Goal: Ask a question: Seek information or help from site administrators or community

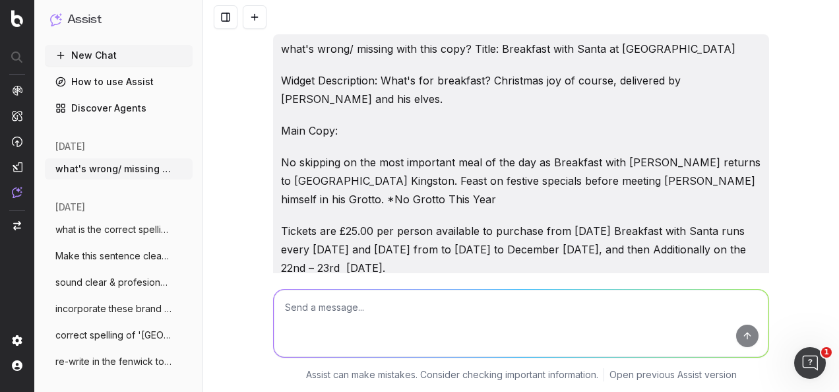
scroll to position [4066, 0]
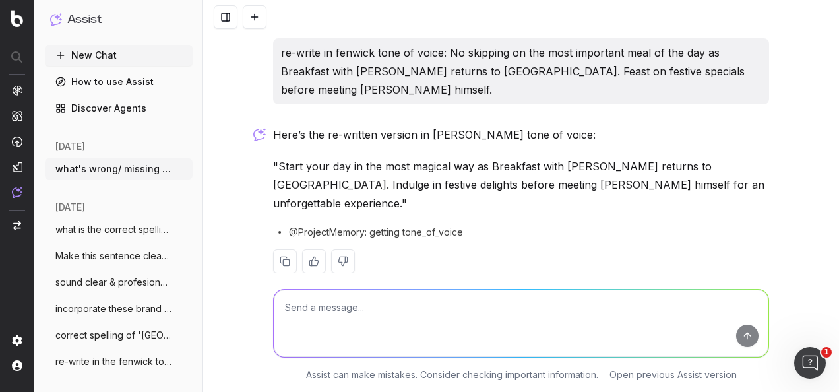
click at [405, 307] on textarea at bounding box center [521, 323] width 495 height 67
paste textarea "Hey [PERSON_NAME], I'm going to start working on it shortly and will share with…"
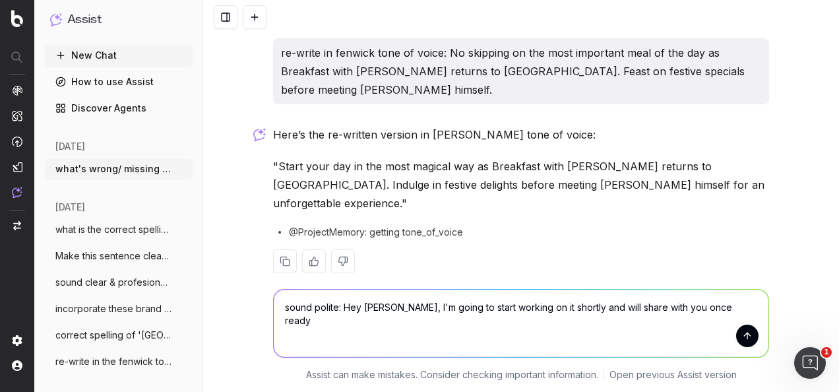
type textarea "sound polite: Hey [PERSON_NAME], I'm going to start working on it shortly and w…"
click at [744, 334] on button "submit" at bounding box center [747, 336] width 22 height 22
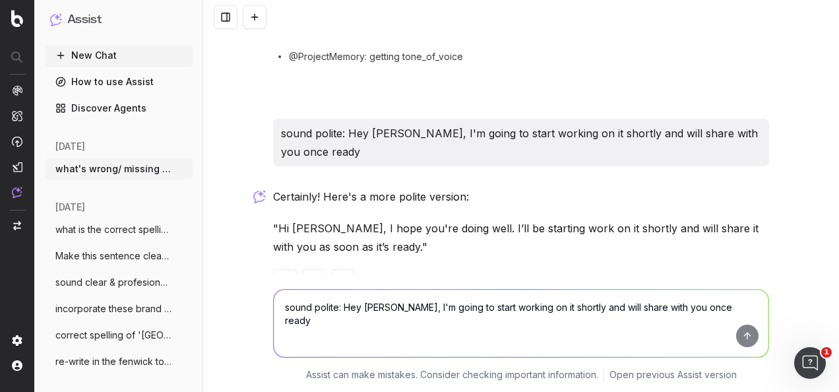
scroll to position [4261, 0]
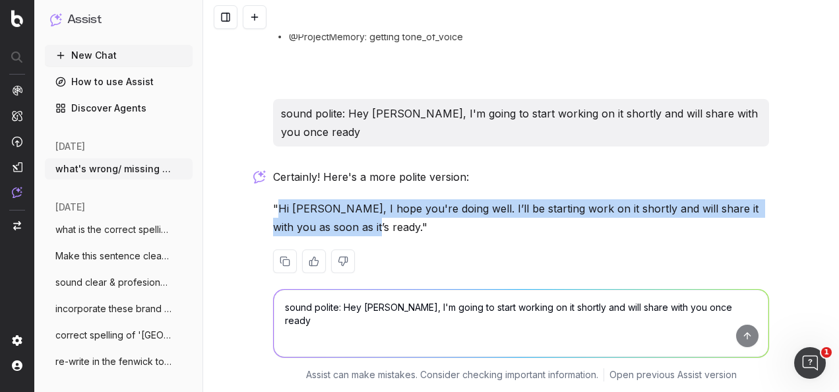
drag, startPoint x: 354, startPoint y: 208, endPoint x: 272, endPoint y: 185, distance: 85.6
click at [273, 199] on p ""Hi [PERSON_NAME], I hope you're doing well. I’ll be starting work on it shortl…" at bounding box center [521, 217] width 496 height 37
drag, startPoint x: 272, startPoint y: 185, endPoint x: 290, endPoint y: 185, distance: 18.5
copy p "Hi [PERSON_NAME], I hope you're doing well. I’ll be starting work on it shortly…"
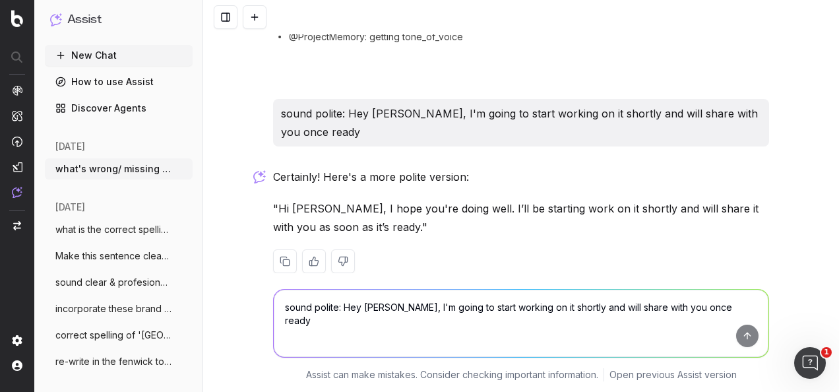
click at [381, 309] on textarea "sound polite: Hey [PERSON_NAME], I'm going to start working on it shortly and w…" at bounding box center [521, 323] width 495 height 67
click at [9, 193] on nav at bounding box center [17, 196] width 34 height 392
click at [16, 190] on img at bounding box center [17, 192] width 11 height 11
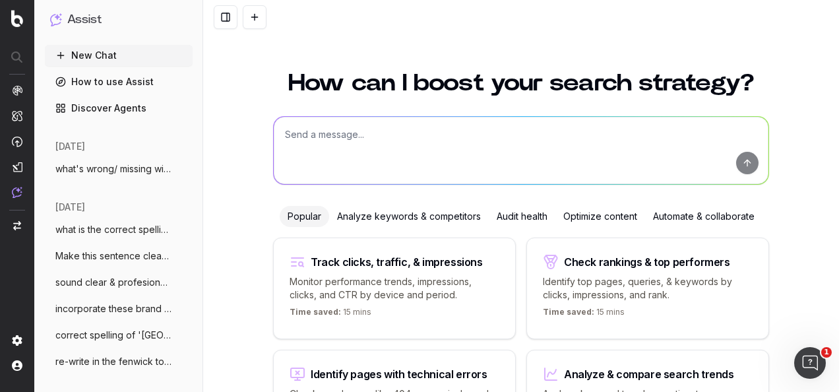
click at [323, 133] on textarea at bounding box center [521, 150] width 495 height 67
type textarea "b"
paste textarea "As part of the Mercury Prize agreement that Fenwick has agreed for 2025, Fenwic…"
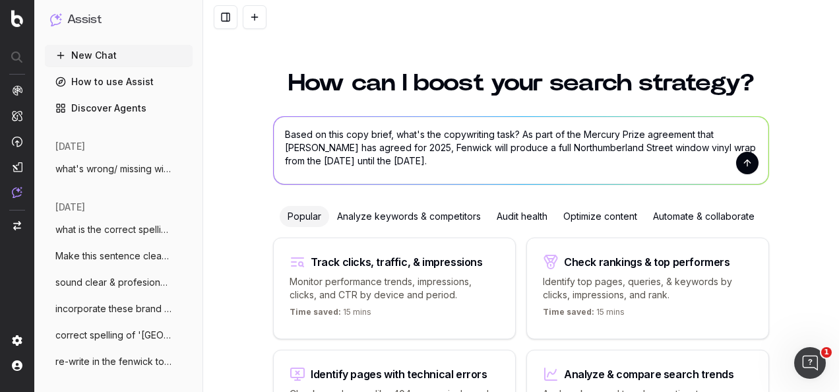
paste textarea "2 x LARGE PANELS EITHER SIDE OF THE WINDOW Intro on the Mercury Prize [PLEASE S…"
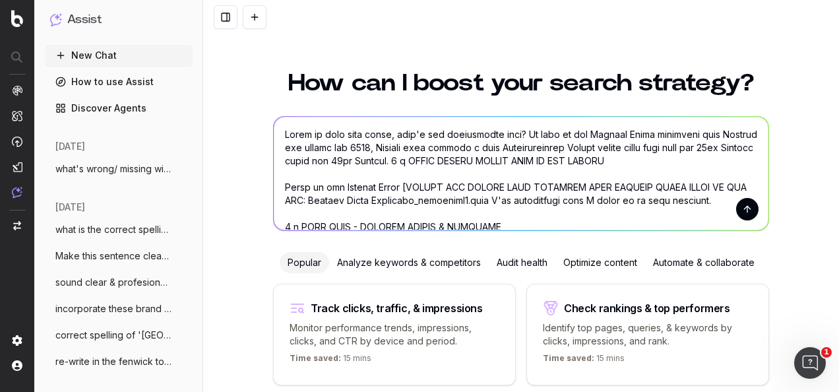
type textarea "Based on this copy brief, what's the copywriting task? As part of the Mercury P…"
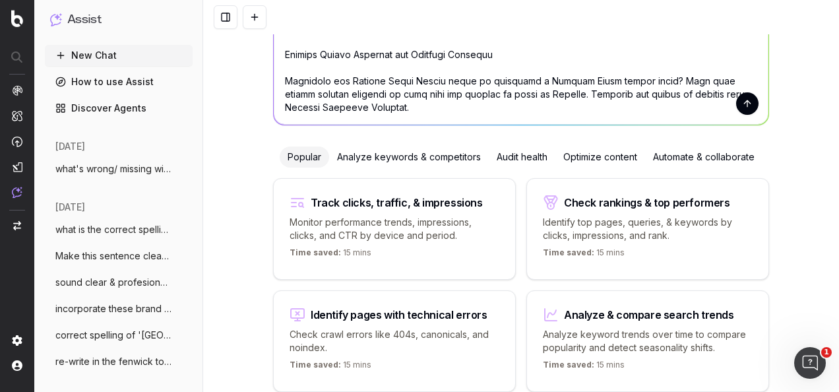
scroll to position [33, 0]
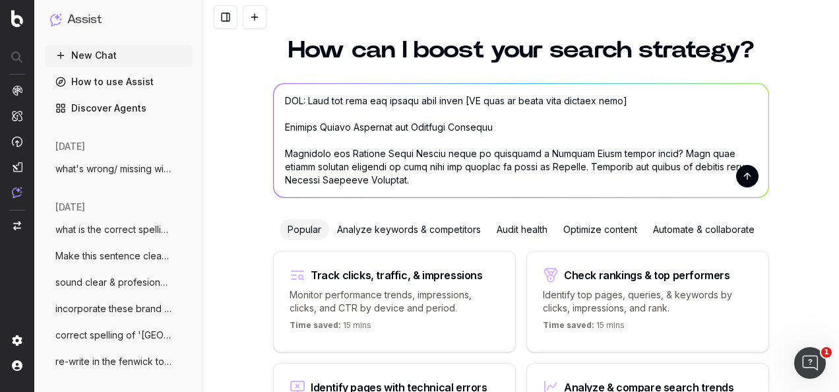
click at [740, 172] on button "submit" at bounding box center [747, 176] width 22 height 22
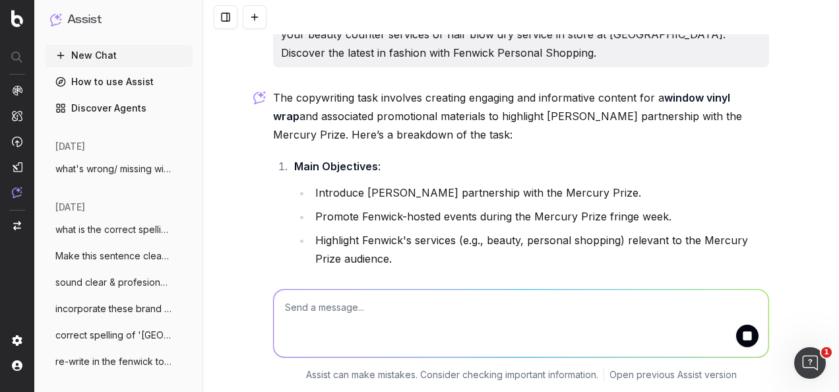
scroll to position [563, 0]
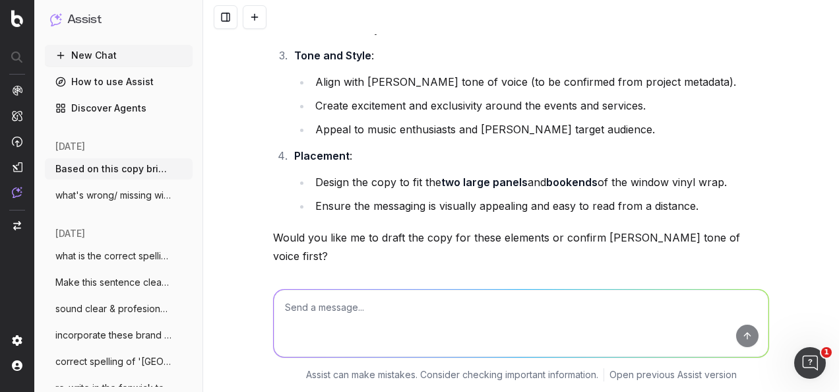
scroll to position [1236, 0]
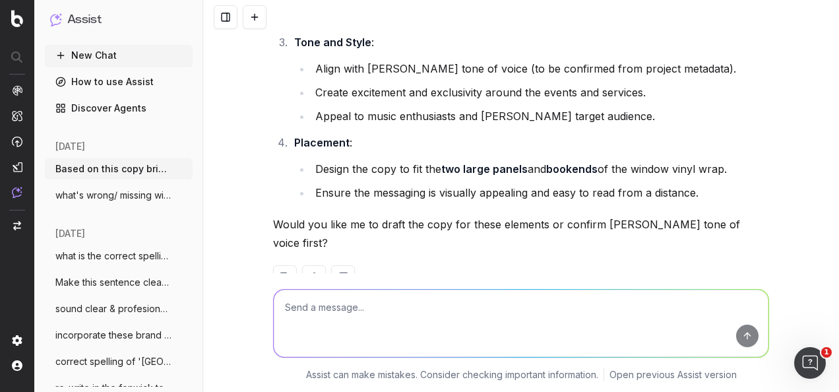
click at [398, 319] on textarea at bounding box center [521, 323] width 495 height 67
type textarea "y"
type textarea "e"
type textarea "y"
type textarea "Yes and write the copy in the Fenwick tone of voice"
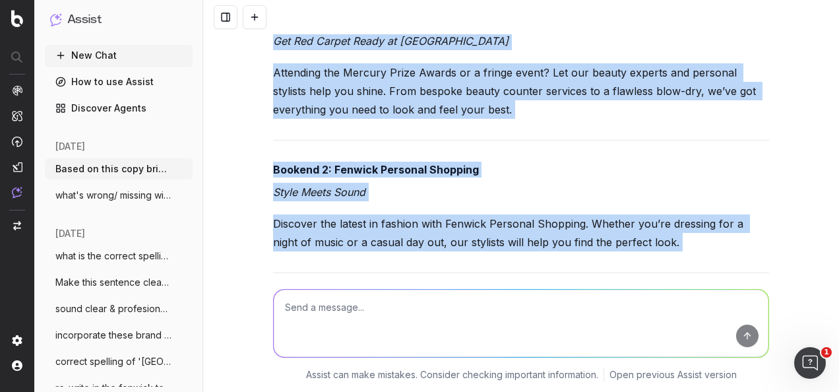
scroll to position [2246, 0]
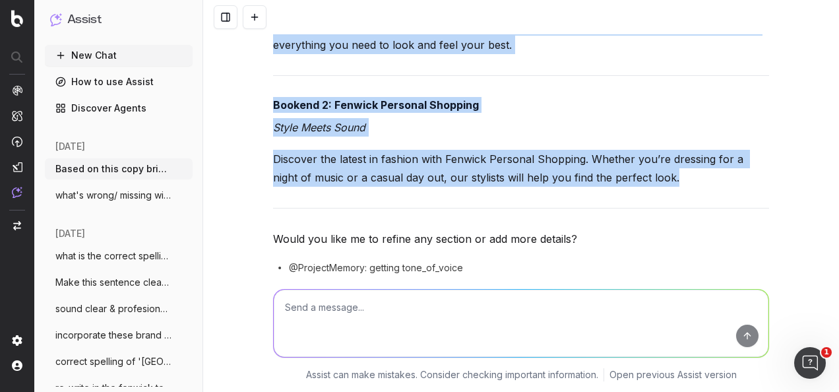
drag, startPoint x: 267, startPoint y: 125, endPoint x: 701, endPoint y: 124, distance: 434.1
copy div "Draft Copy for the Window Vinyl Wrap Panel 1: Mercury Prize Introduction Discov…"
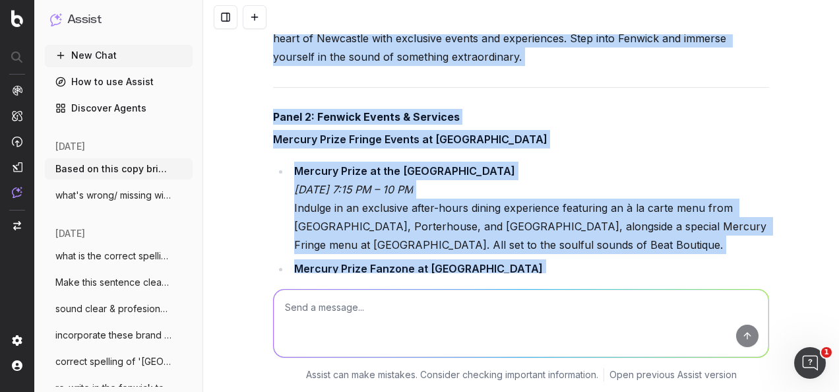
scroll to position [1587, 0]
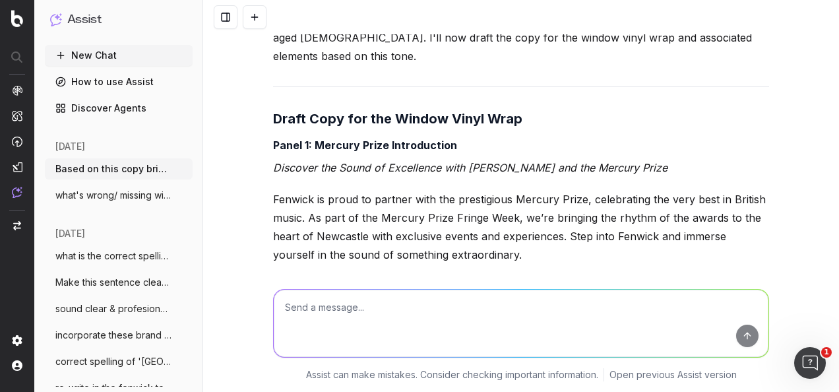
click at [487, 321] on textarea at bounding box center [521, 323] width 495 height 67
type textarea "a"
drag, startPoint x: 487, startPoint y: 321, endPoint x: 357, endPoint y: 303, distance: 131.9
click at [357, 303] on textarea at bounding box center [521, 323] width 495 height 67
type textarea "T"
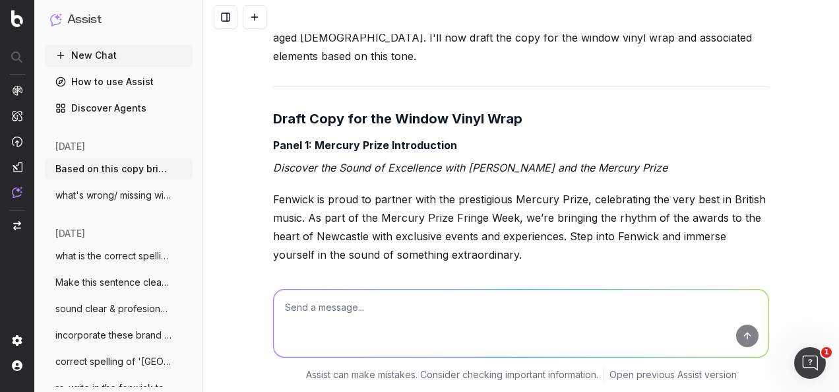
type textarea "t"
paste textarea "The UK and Ireland’s most prestigious music award The one artists crave. The on…"
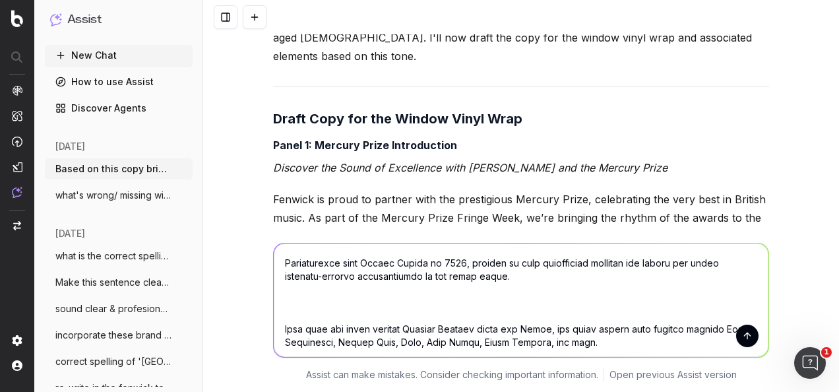
scroll to position [357, 0]
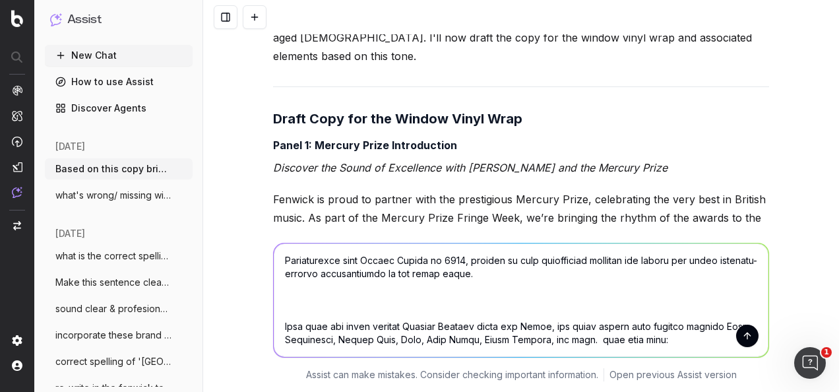
paste textarea "Discover the Sound of Excellence with Fenwick and the Mercury Prize Fenwick is …"
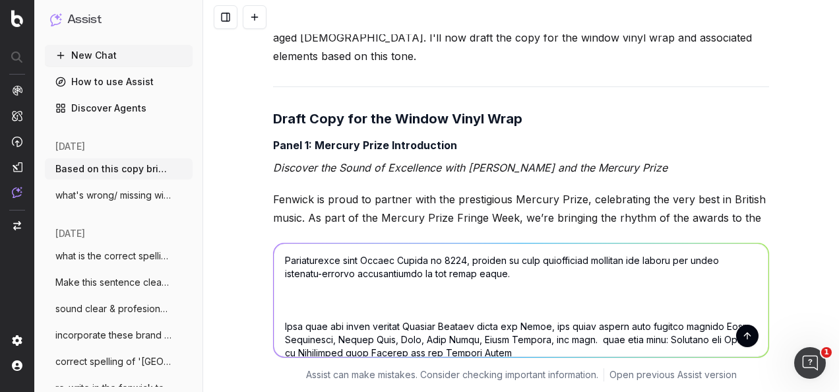
scroll to position [438, 0]
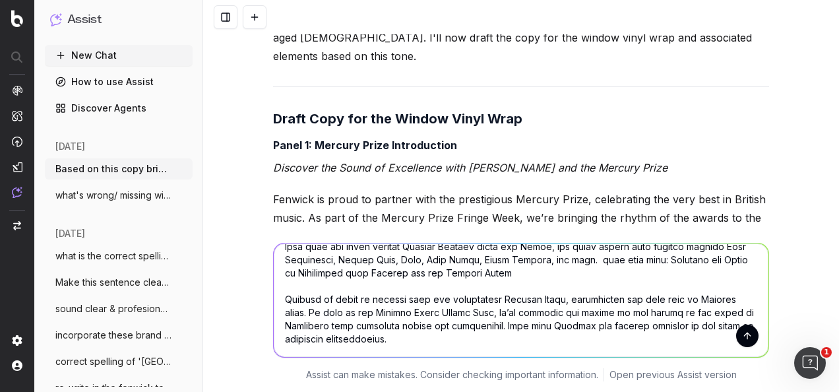
type textarea "Intergrate this copy: The UK and Ireland’s most prestigious music award The one…"
click at [743, 332] on button "submit" at bounding box center [747, 336] width 22 height 22
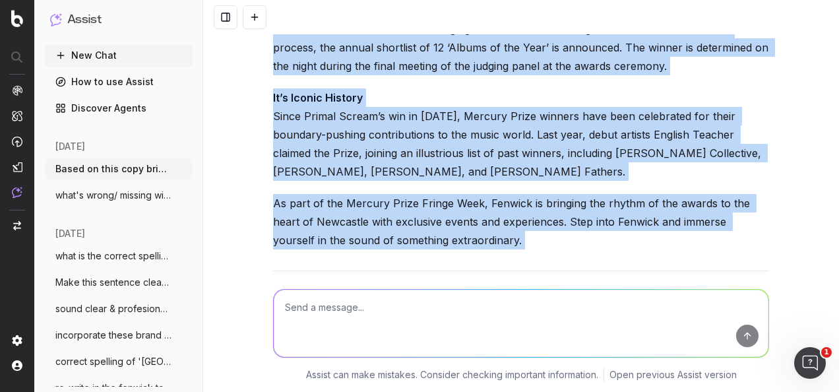
scroll to position [3548, 0]
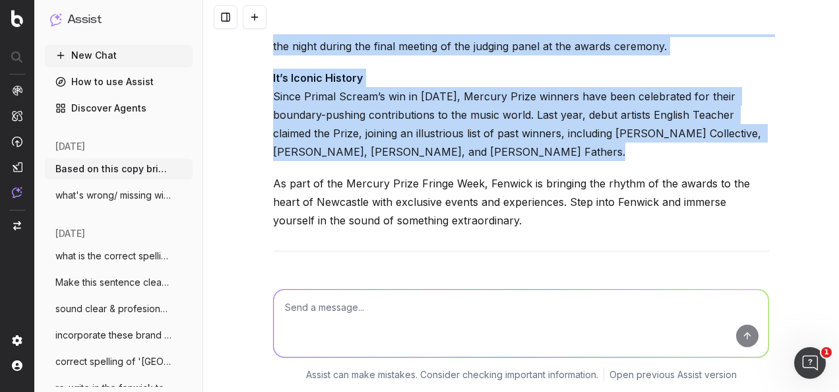
drag, startPoint x: 265, startPoint y: 158, endPoint x: 493, endPoint y: 142, distance: 228.8
drag, startPoint x: 493, startPoint y: 142, endPoint x: 426, endPoint y: 111, distance: 74.1
copy div "Panel 1: Mercury Prize Introduction Discover the Sound of Excellence with Fenwi…"
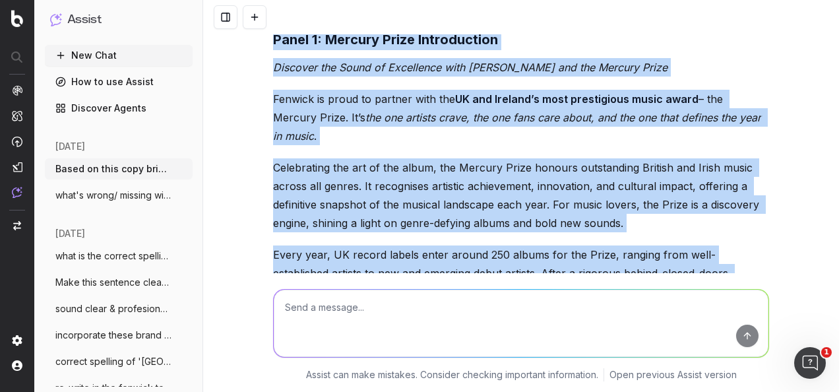
scroll to position [3086, 0]
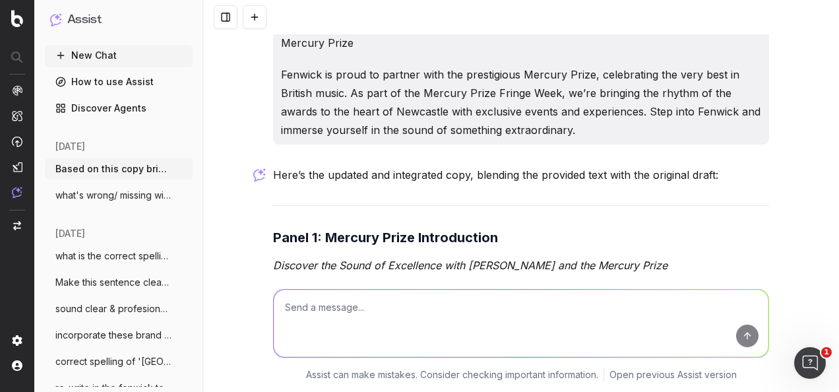
click at [492, 333] on textarea at bounding box center [521, 323] width 495 height 67
type textarea "w"
type textarea "should the number twelve be written out in copy?"
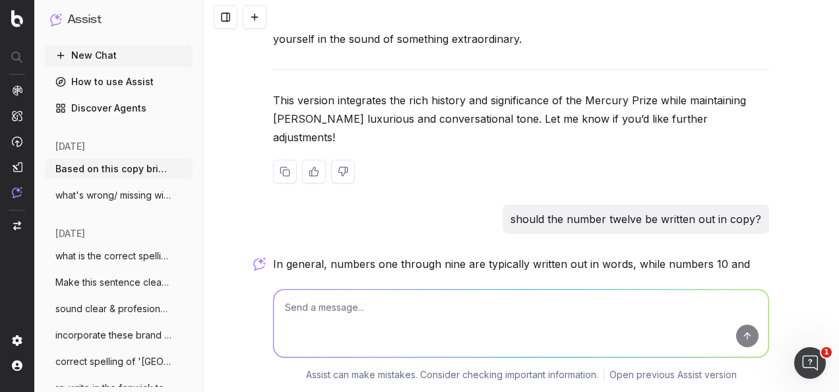
scroll to position [3748, 0]
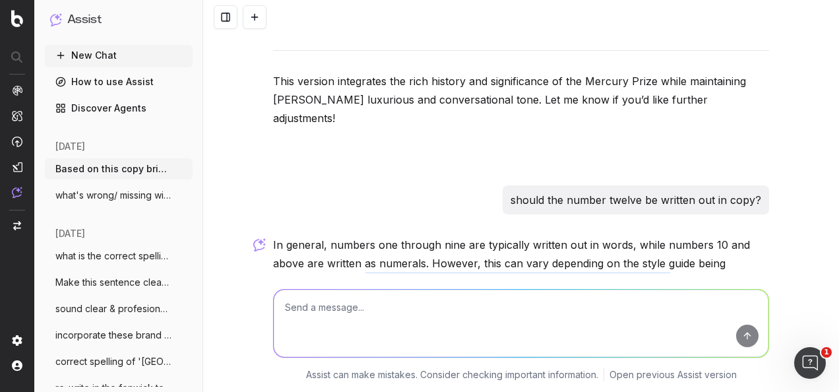
drag, startPoint x: 327, startPoint y: 195, endPoint x: 340, endPoint y: 239, distance: 45.5
click at [339, 236] on div "In general, numbers one through nine are typically written out in words, while …" at bounding box center [521, 352] width 496 height 232
click at [17, 192] on img at bounding box center [17, 192] width 11 height 11
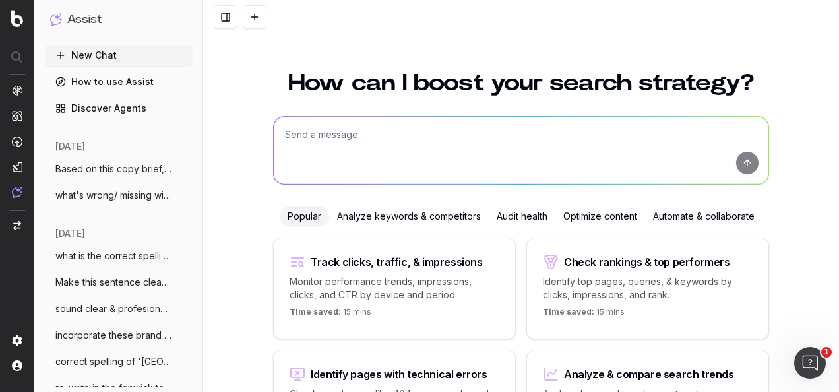
click at [319, 132] on textarea at bounding box center [521, 150] width 495 height 67
paste textarea "One of the bookends should include copy that lists out the Fenwick involvement …"
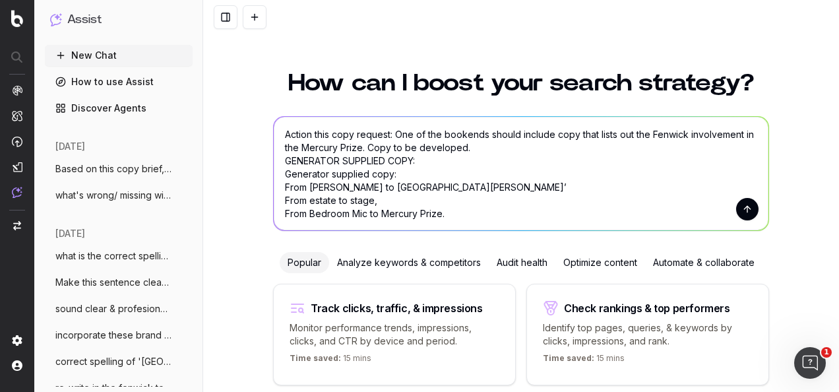
scroll to position [55, 0]
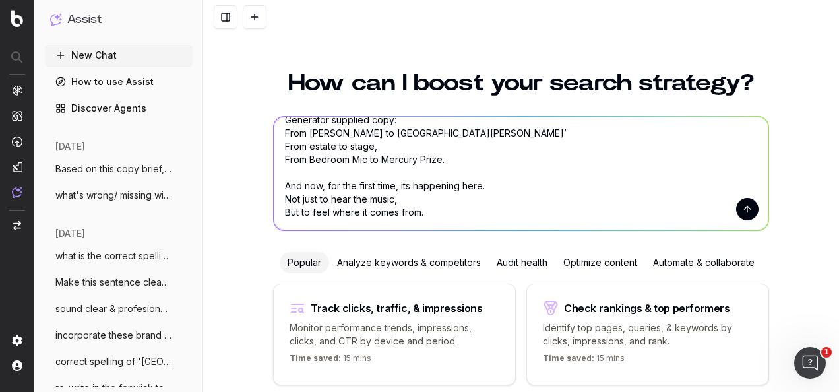
type textarea "Action this copy request: One of the bookends should include copy that lists ou…"
click at [749, 217] on button "submit" at bounding box center [747, 209] width 22 height 22
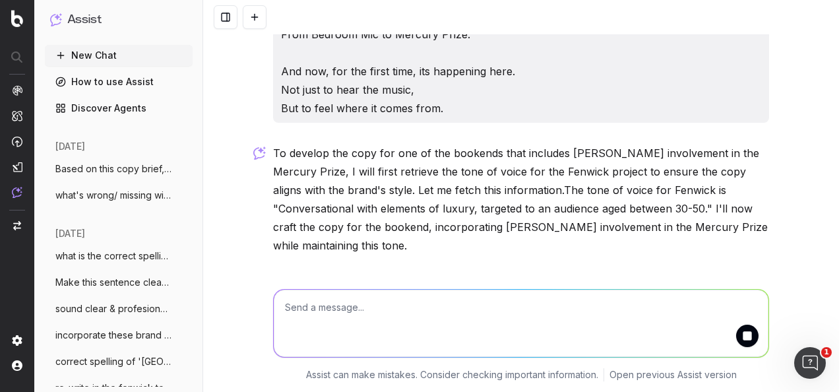
scroll to position [186, 0]
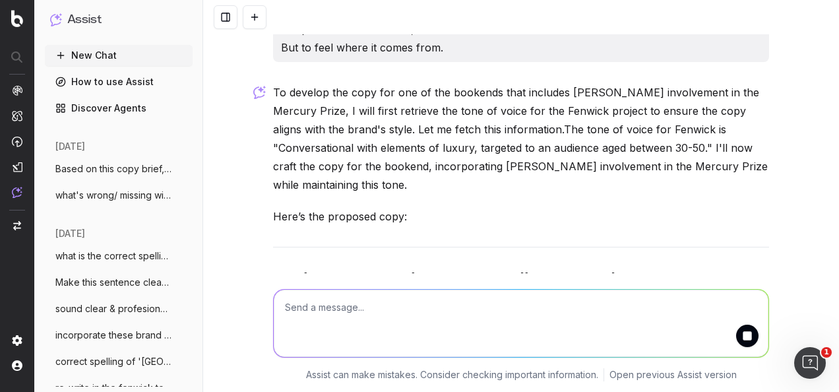
click at [319, 144] on p "To develop the copy for one of the bookends that includes Fenwick's involvement…" at bounding box center [521, 138] width 496 height 111
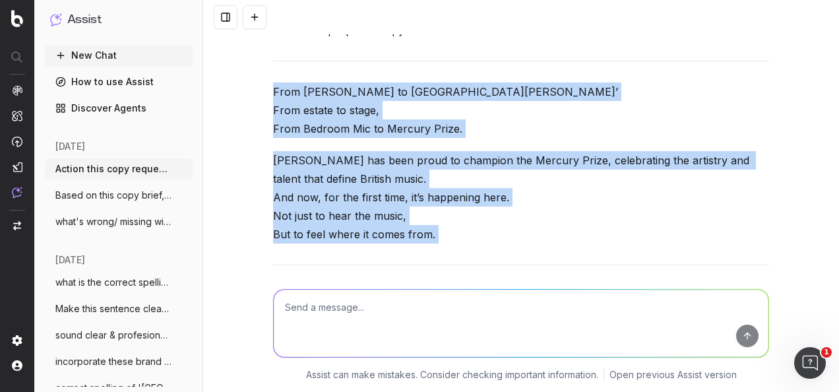
scroll to position [450, 0]
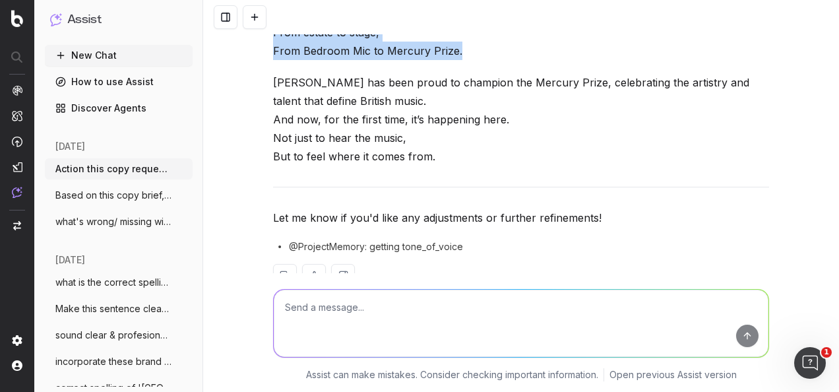
drag, startPoint x: 267, startPoint y: 120, endPoint x: 441, endPoint y: 148, distance: 176.3
drag, startPoint x: 441, startPoint y: 148, endPoint x: 323, endPoint y: 123, distance: 120.7
copy p "From Shields to St James’ From estate to stage, From Bedroom Mic to Mercury Pri…"
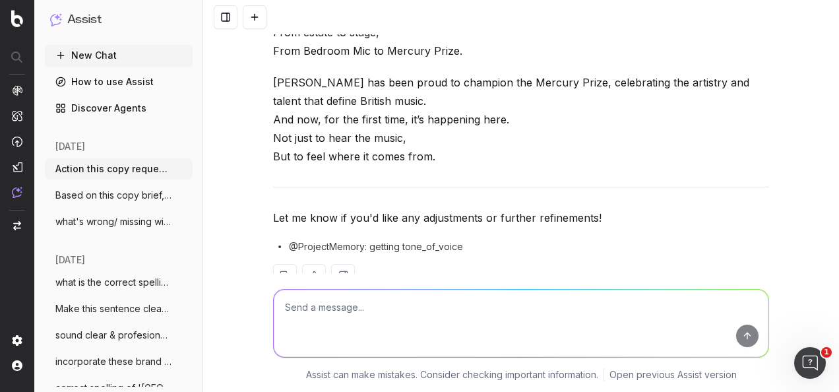
click at [352, 301] on textarea at bounding box center [521, 323] width 495 height 67
paste textarea "Panel 1: Mercury Prize Introduction Discover the Sound of Excellence with Fenwi…"
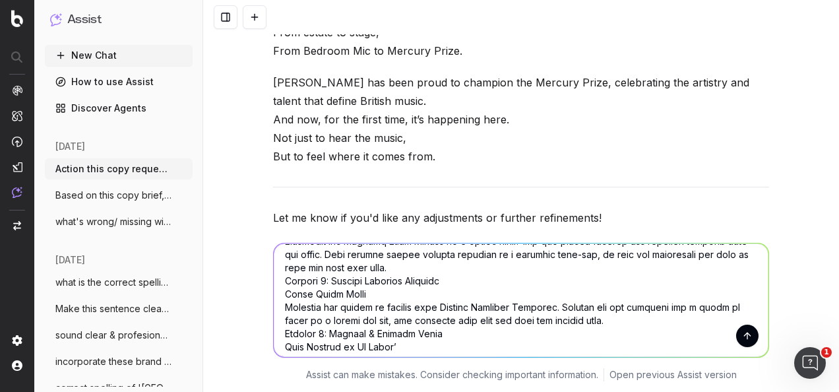
scroll to position [608, 0]
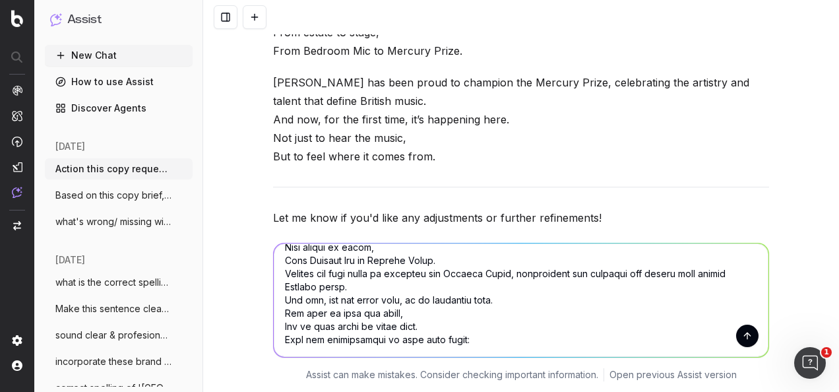
paste textarea "2 x LARGE PANELS EITHER SIDE OF THE WINDOW Intro on the Mercury Prize [PLEASE S…"
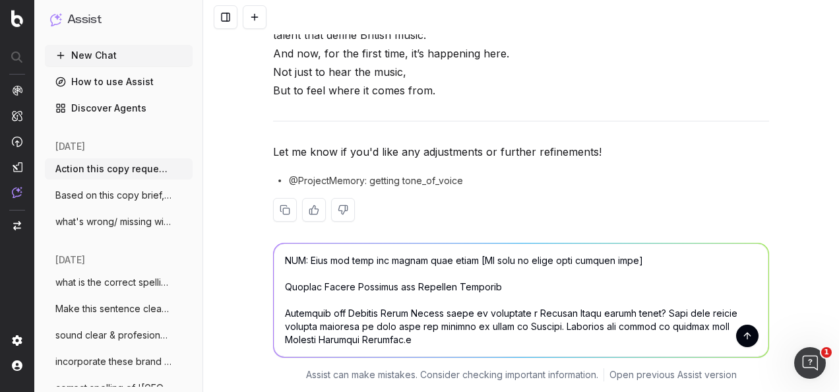
scroll to position [582, 0]
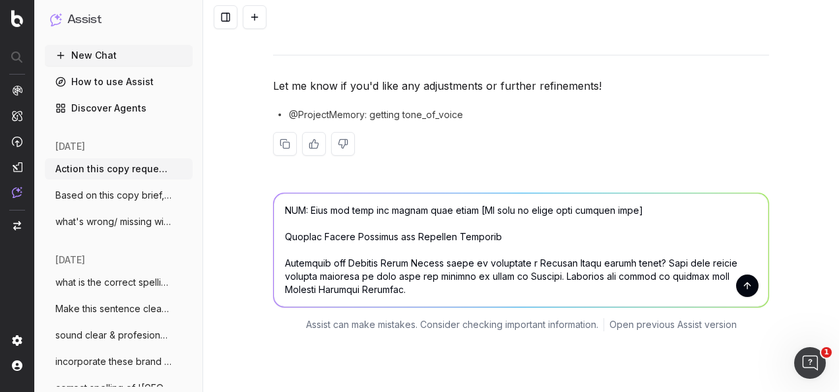
type textarea "Does this copy: Panel 1: Mercury Prize Introduction Discover the Sound of Excel…"
click at [741, 274] on button "submit" at bounding box center [747, 285] width 22 height 22
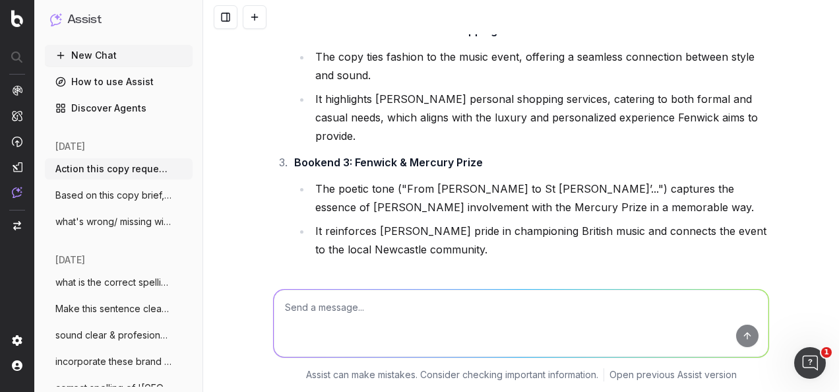
scroll to position [3143, 0]
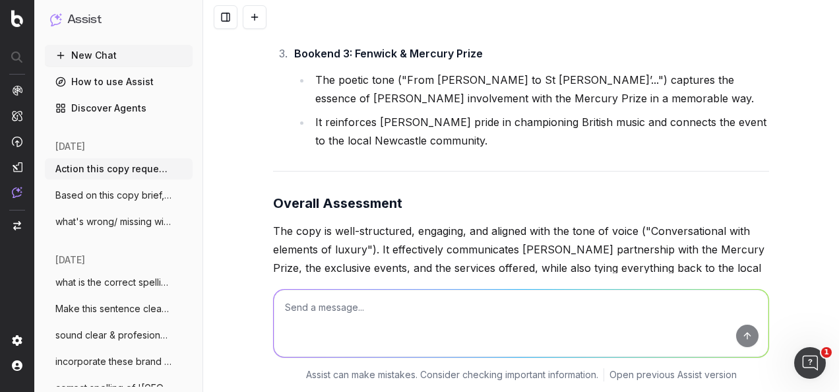
click at [377, 309] on textarea at bounding box center [521, 323] width 495 height 67
paste textarea "Mention in this copy: 'Indulge in an exclusive after-hours dining experience fe…"
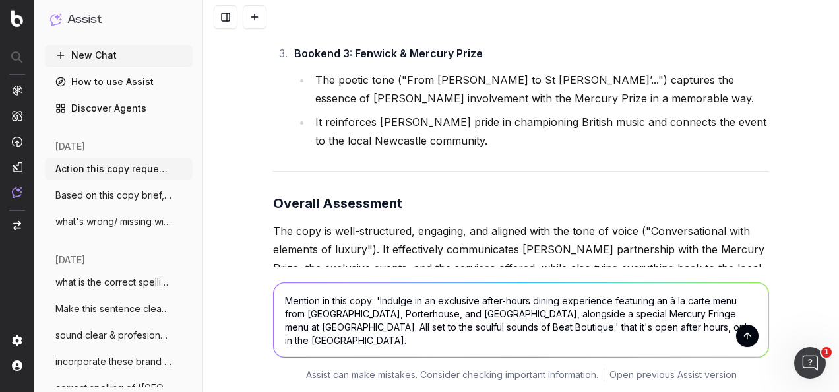
type textarea "Mention in this copy: 'Indulge in an exclusive after-hours dining experience fe…"
click at [739, 329] on button "submit" at bounding box center [747, 336] width 22 height 22
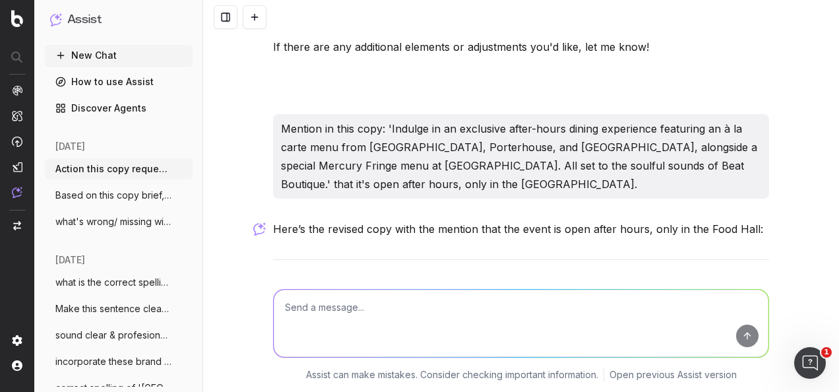
scroll to position [3503, 0]
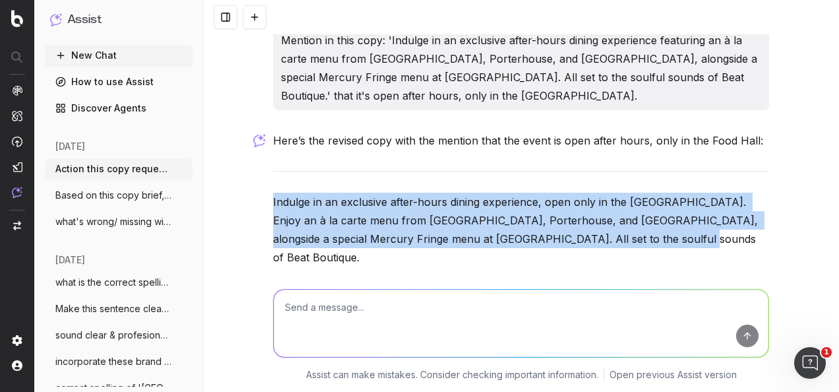
drag, startPoint x: 623, startPoint y: 125, endPoint x: 256, endPoint y: 88, distance: 368.6
click at [256, 88] on div "Action this copy request: One of the bookends should include copy that lists ou…" at bounding box center [521, 196] width 636 height 392
drag, startPoint x: 256, startPoint y: 88, endPoint x: 364, endPoint y: 108, distance: 110.0
copy p "Indulge in an exclusive after-hours dining experience, open only in the Fenwick…"
click at [361, 301] on textarea at bounding box center [521, 323] width 495 height 67
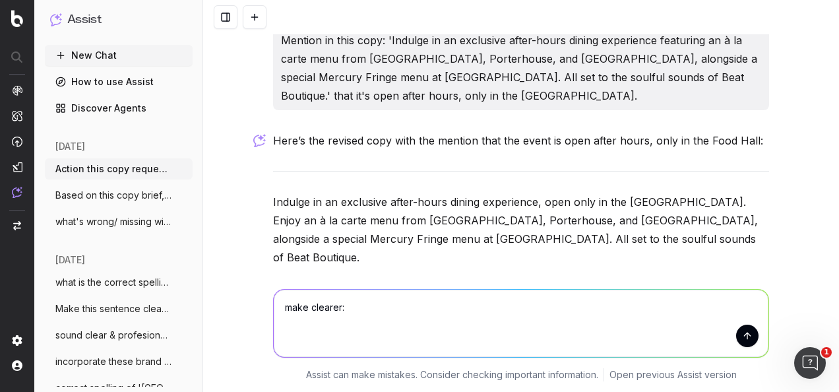
paste textarea "Panel 1: Mercury Prize Introduction Discover the Sound of Excellence with Fenwi…"
type textarea "make clearer: Panel 1: Mercury Prize Introduction Discover the Sound of Excelle…"
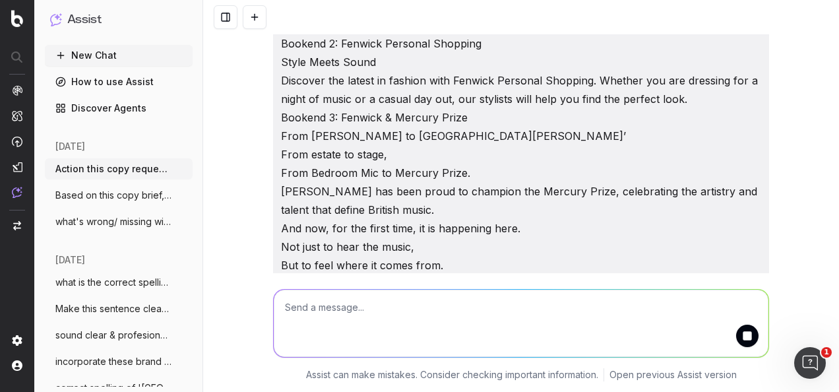
scroll to position [4649, 0]
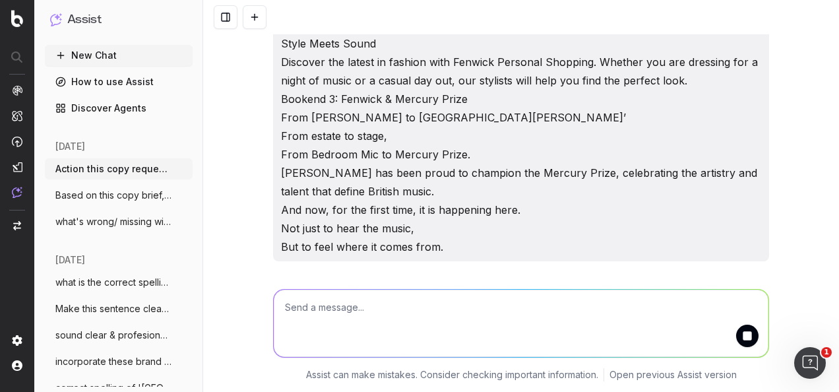
click at [364, 299] on textarea at bounding box center [521, 323] width 495 height 67
drag, startPoint x: 347, startPoint y: 305, endPoint x: 408, endPoint y: 309, distance: 60.8
click at [408, 309] on textarea "make this point clear:" at bounding box center [521, 323] width 495 height 67
paste textarea "Hi Hayley, Thanks - just confirming you're happy with all the copy in the above…"
type textarea "make this copy sound clear: Hi Hayley, Thanks - just confirming you're happy wi…"
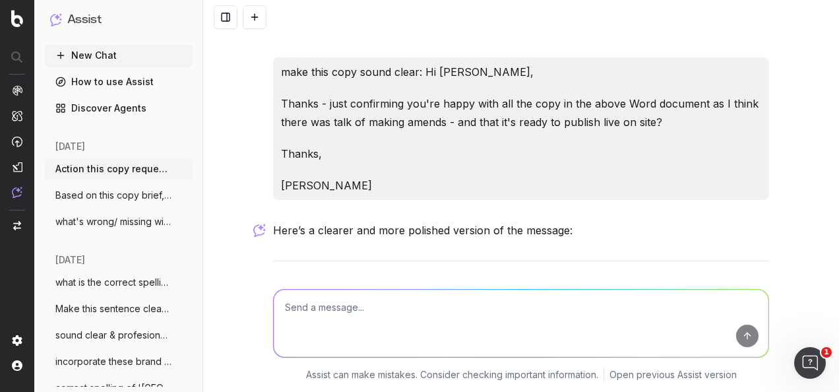
scroll to position [5674, 0]
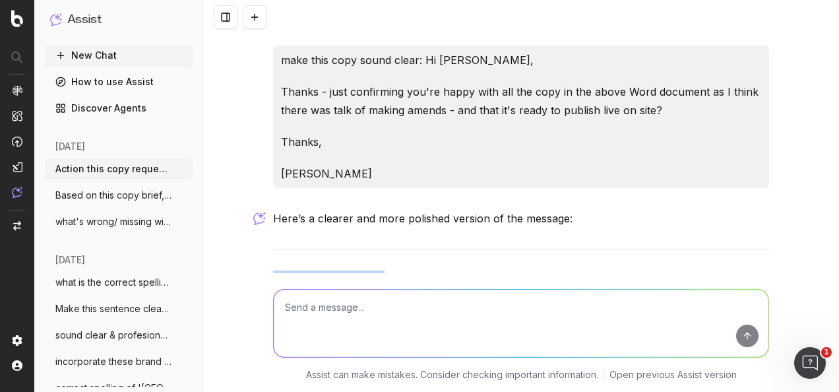
drag, startPoint x: 307, startPoint y: 190, endPoint x: 257, endPoint y: 52, distance: 146.9
click at [257, 52] on div "Action this copy request: One of the bookends should include copy that lists ou…" at bounding box center [521, 196] width 636 height 392
drag, startPoint x: 257, startPoint y: 52, endPoint x: 286, endPoint y: 126, distance: 79.6
click at [286, 302] on p "Thanks for this. Just checking if you’re happy with all the copy in the Word do…" at bounding box center [521, 329] width 496 height 55
click at [310, 371] on p "Thanks, Lucy" at bounding box center [521, 389] width 496 height 37
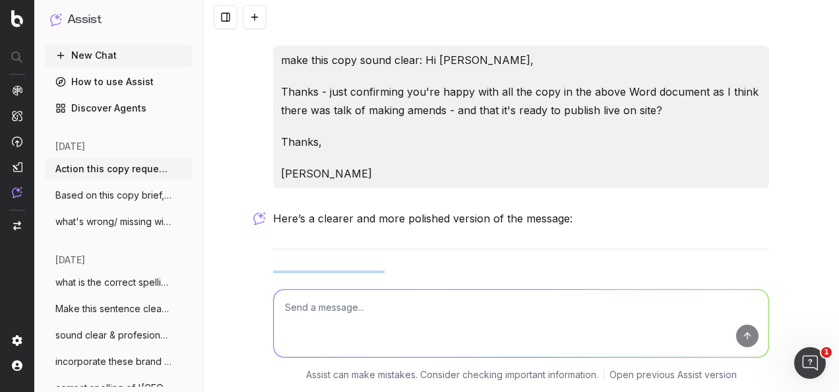
drag, startPoint x: 301, startPoint y: 191, endPoint x: 267, endPoint y: 49, distance: 146.6
drag, startPoint x: 267, startPoint y: 49, endPoint x: 272, endPoint y: 73, distance: 24.3
click at [273, 270] on p "Hi Hayley," at bounding box center [521, 279] width 496 height 18
copy div "Hi Hayley, Thanks for this. Just checking if you’re happy with all the copy in …"
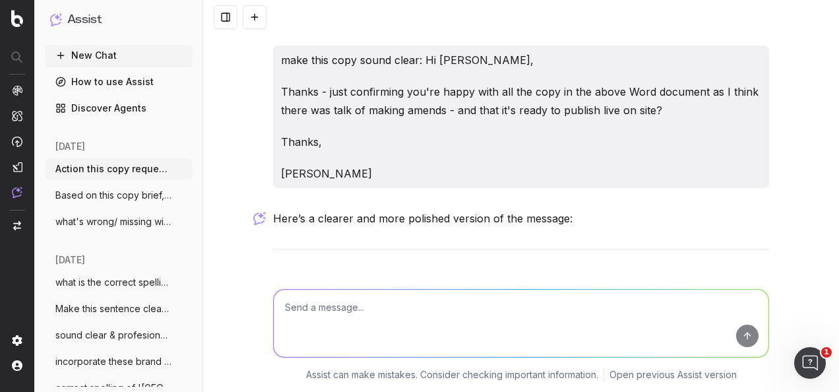
click at [395, 314] on textarea at bounding box center [521, 323] width 495 height 67
paste textarea "Hi Hayley, Thanks for this. Just checking if you’re happy with all the copy in …"
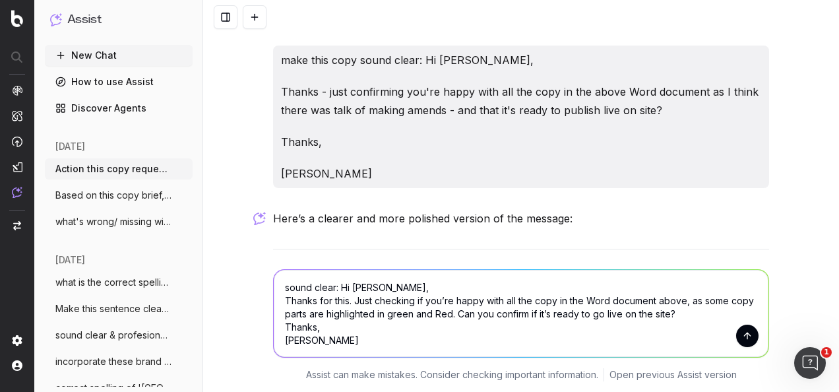
type textarea "sound clear: Hi Hayley, Thanks for this. Just checking if you’re happy with all…"
click at [744, 336] on button "submit" at bounding box center [747, 336] width 22 height 22
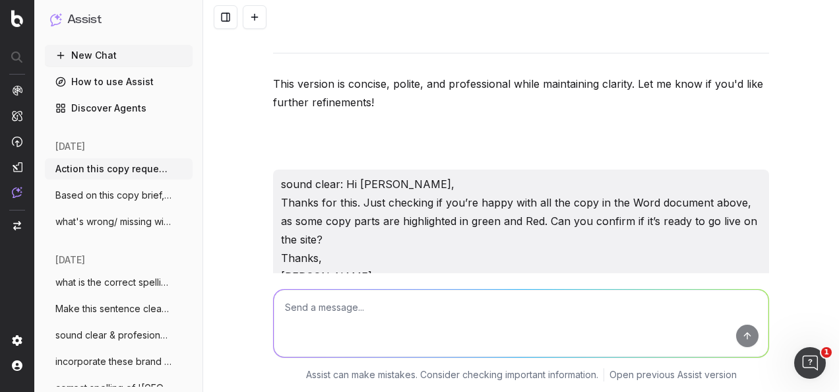
scroll to position [6095, 0]
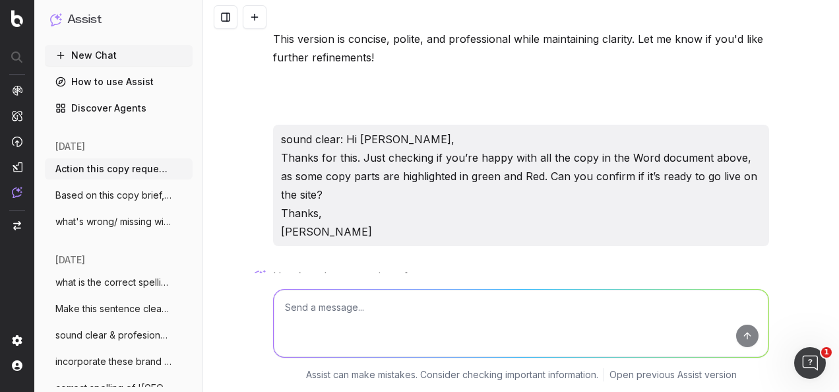
drag, startPoint x: 301, startPoint y: 245, endPoint x: 259, endPoint y: 129, distance: 123.8
click at [259, 129] on div "Action this copy request: One of the bookends should include copy that lists ou…" at bounding box center [521, 196] width 636 height 392
drag, startPoint x: 259, startPoint y: 129, endPoint x: 284, endPoint y: 131, distance: 25.1
copy div "Hi Hayley, Thanks for this. I just wanted to check if you’re happy with all the…"
click at [393, 315] on textarea at bounding box center [521, 323] width 495 height 67
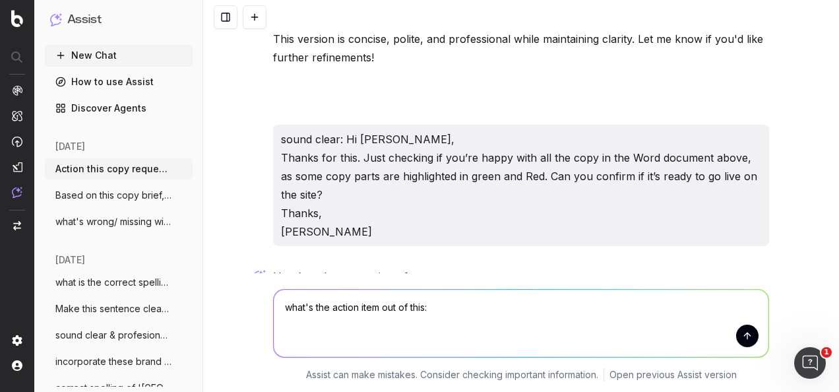
paste textarea "Hi [Manager's Name], just a quick note — today marks the end of my probation, a…"
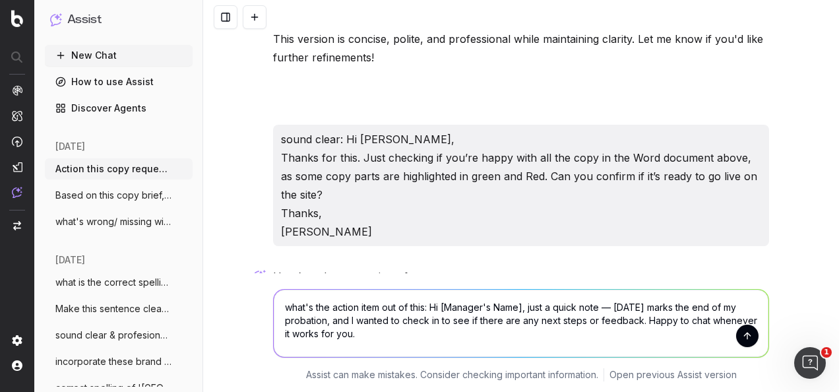
drag, startPoint x: 428, startPoint y: 303, endPoint x: 442, endPoint y: 330, distance: 30.4
click at [442, 330] on textarea "what's the action item out of this: Hi [Manager's Name], just a quick note — to…" at bounding box center [521, 323] width 495 height 67
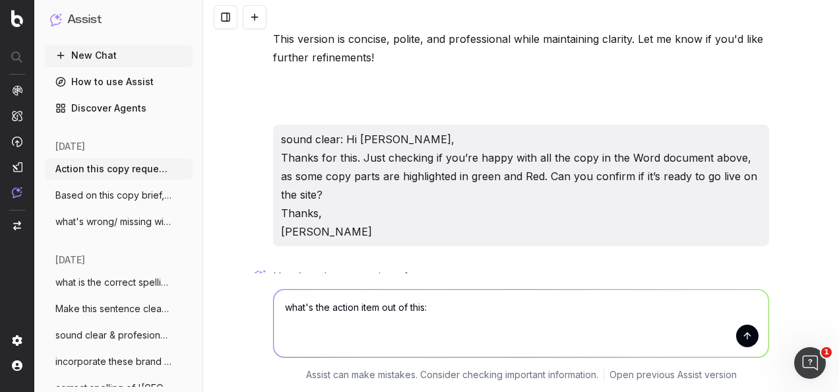
paste textarea "Good morning lucy, I'd like to update the favouritetable reservations blurb for…"
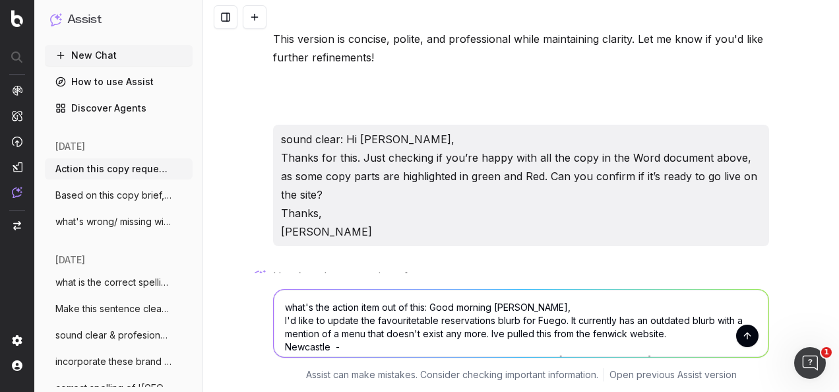
scroll to position [29, 0]
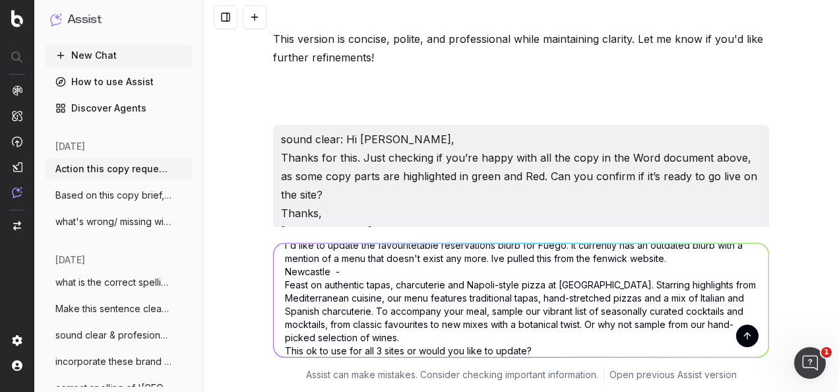
type textarea "what's the action item out of this: Good morning lucy, I'd like to update the f…"
click at [742, 332] on button "submit" at bounding box center [747, 336] width 22 height 22
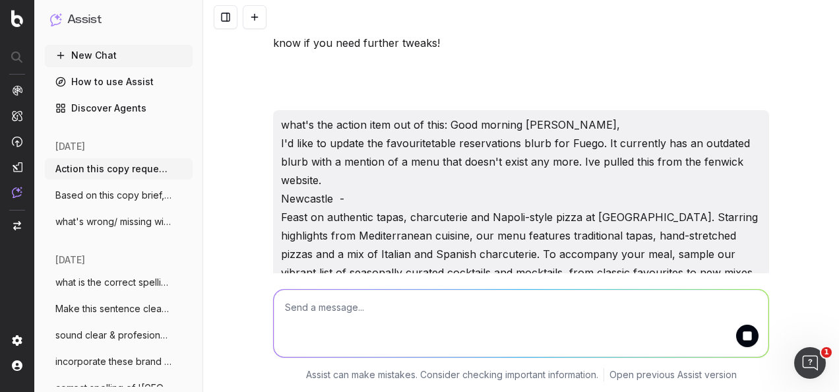
scroll to position [6634, 0]
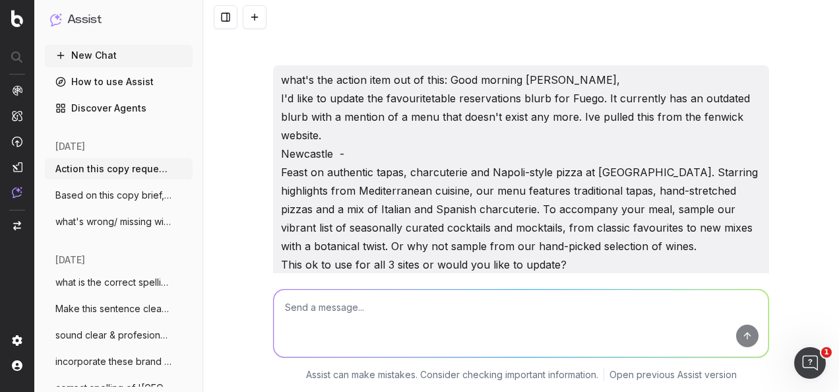
click at [425, 339] on textarea at bounding box center [521, 323] width 495 height 67
paste textarea "Feast on authentic tapas, charcuterie and Napoli-style pizza at Fuego. Starring…"
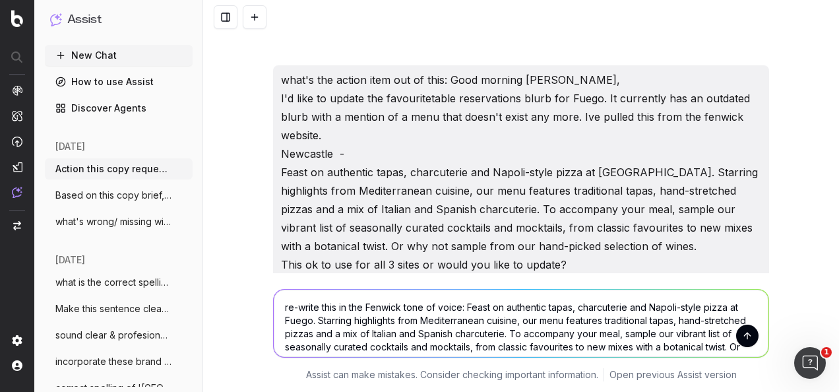
scroll to position [6653, 0]
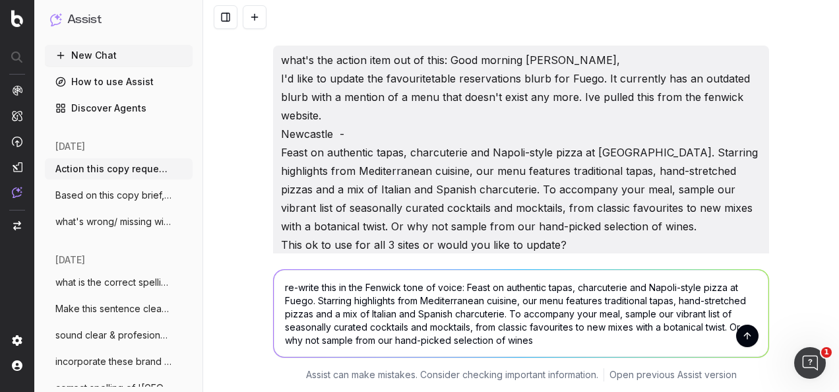
type textarea "re-write this in the Fenwick tone of voice: Feast on authentic tapas, charcuter…"
click at [743, 337] on button "submit" at bounding box center [747, 336] width 22 height 22
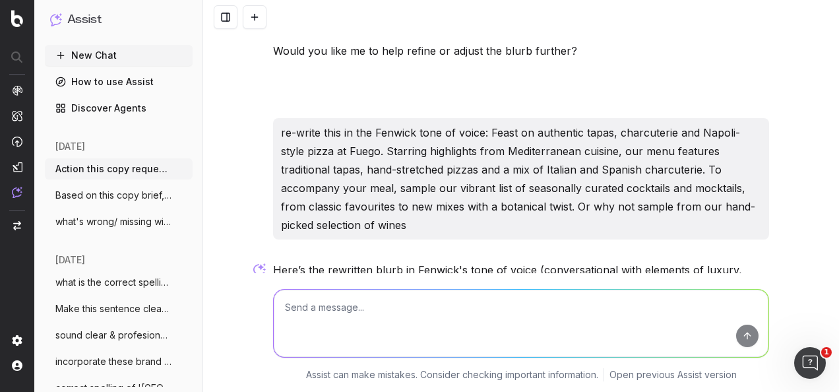
scroll to position [7004, 0]
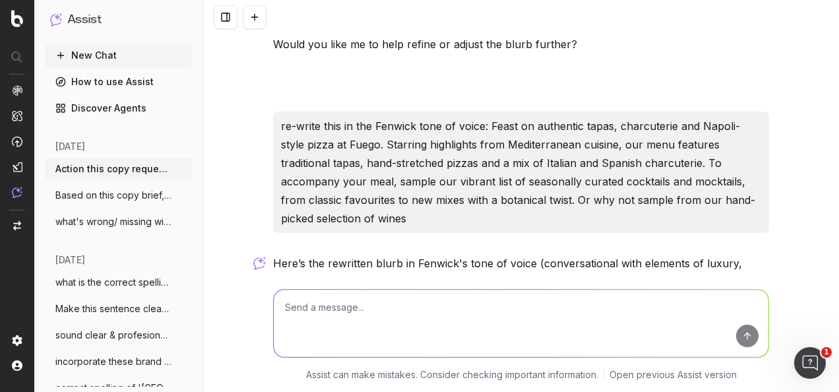
click at [632, 334] on p "Savour the flavours of the Mediterranean at Fuego, where authentic tapas, hand-…" at bounding box center [521, 380] width 496 height 92
drag, startPoint x: 319, startPoint y: 211, endPoint x: 255, endPoint y: 124, distance: 108.5
click at [255, 124] on div "Action this copy request: One of the bookends should include copy that lists ou…" at bounding box center [521, 196] width 636 height 392
drag, startPoint x: 255, startPoint y: 124, endPoint x: 305, endPoint y: 145, distance: 54.4
copy p "Savour the flavours of the Mediterranean at Fuego, where authentic tapas, hand-…"
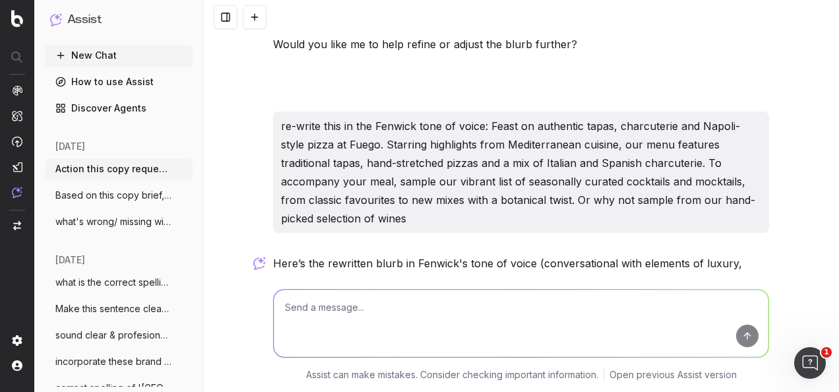
click at [475, 334] on p "Savour the flavours of the Mediterranean at Fuego, where authentic tapas, hand-…" at bounding box center [521, 380] width 496 height 92
drag, startPoint x: 318, startPoint y: 211, endPoint x: 268, endPoint y: 129, distance: 95.9
click at [273, 334] on p "Savour the flavours of the Mediterranean at Fuego, where authentic tapas, hand-…" at bounding box center [521, 380] width 496 height 92
drag, startPoint x: 268, startPoint y: 129, endPoint x: 281, endPoint y: 133, distance: 13.6
click at [281, 334] on p "Savour the flavours of the Mediterranean at Fuego, where authentic tapas, hand-…" at bounding box center [521, 380] width 496 height 92
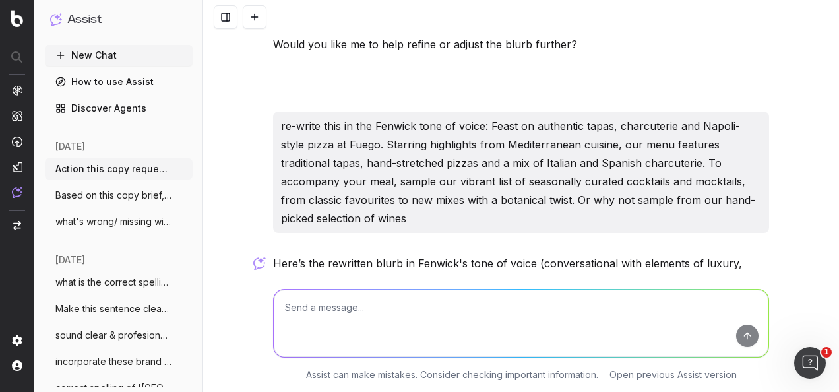
click at [281, 334] on p "Savour the flavours of the Mediterranean at Fuego, where authentic tapas, hand-…" at bounding box center [521, 380] width 496 height 92
drag, startPoint x: 281, startPoint y: 133, endPoint x: 241, endPoint y: 162, distance: 49.1
click at [241, 162] on div "Action this copy request: One of the bookends should include copy that lists ou…" at bounding box center [521, 196] width 636 height 392
drag, startPoint x: 241, startPoint y: 162, endPoint x: 263, endPoint y: 133, distance: 35.4
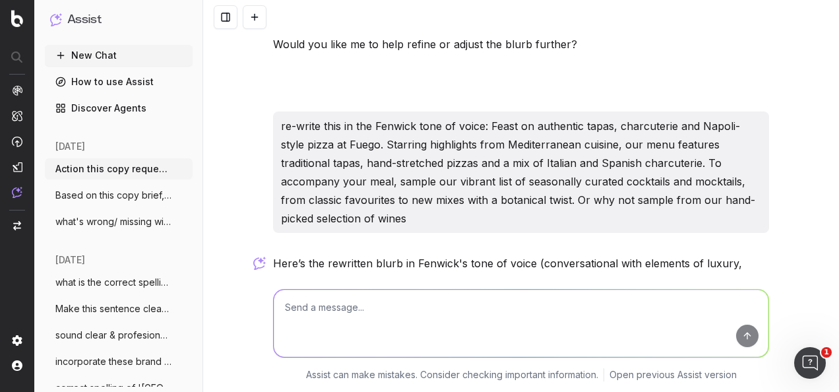
drag, startPoint x: 263, startPoint y: 133, endPoint x: 282, endPoint y: 137, distance: 20.1
click at [282, 334] on p "Savour the flavours of the Mediterranean at Fuego, where authentic tapas, hand-…" at bounding box center [521, 380] width 496 height 92
copy p "Savour the flavours of the Mediterranean at Fuego, where authentic tapas, hand-…"
click at [439, 325] on textarea at bounding box center [521, 323] width 495 height 67
paste textarea "Savour the flavours of the Mediterranean at Fuego, where authentic tapas, hand-…"
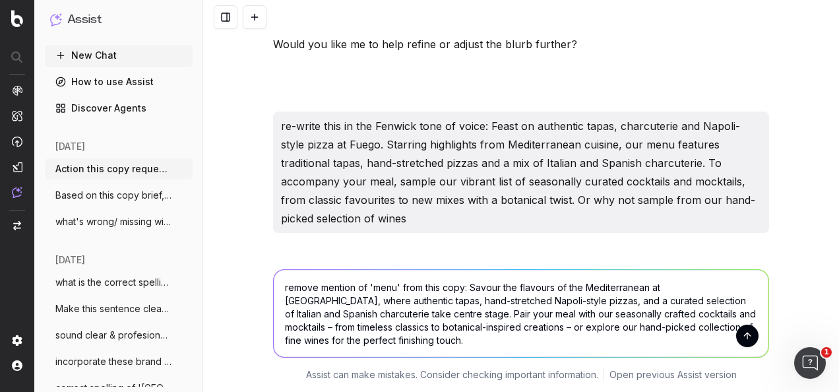
type textarea "remove mention of 'menu' from this copy: Savour the flavours of the Mediterrane…"
click at [738, 336] on button "submit" at bounding box center [747, 336] width 22 height 22
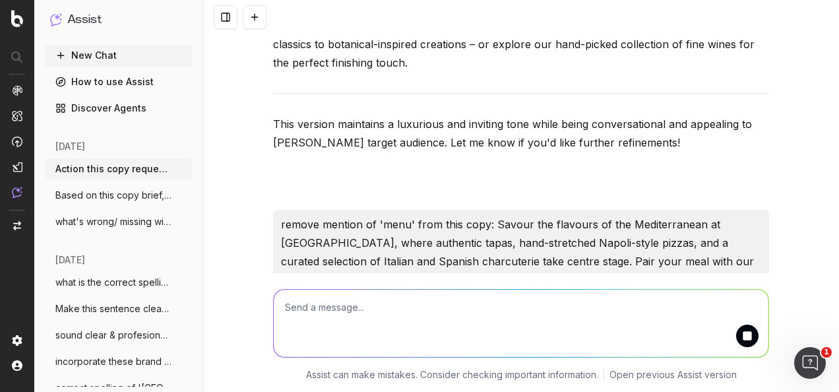
scroll to position [7361, 0]
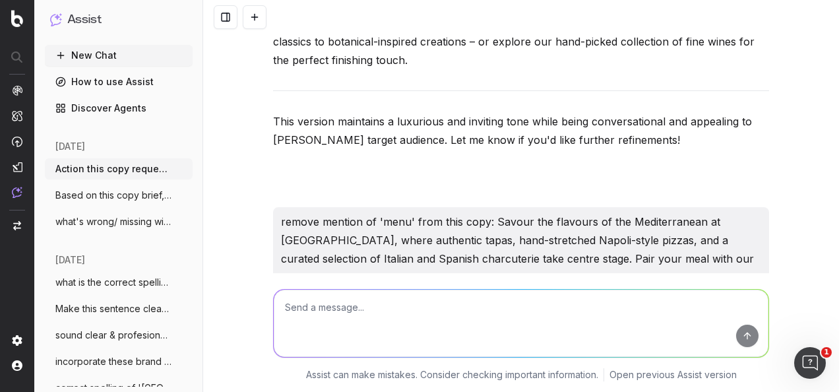
drag, startPoint x: 361, startPoint y: 264, endPoint x: 270, endPoint y: 187, distance: 119.3
copy p "Savour the flavours of the Mediterranean at Fuego, with authentic tapas, hand-s…"
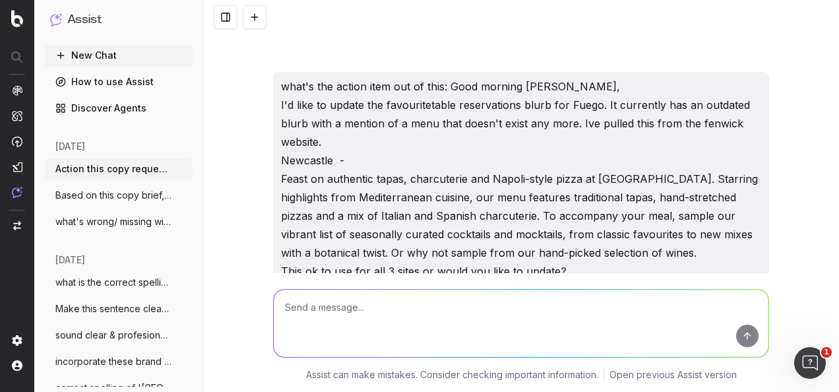
scroll to position [6611, 0]
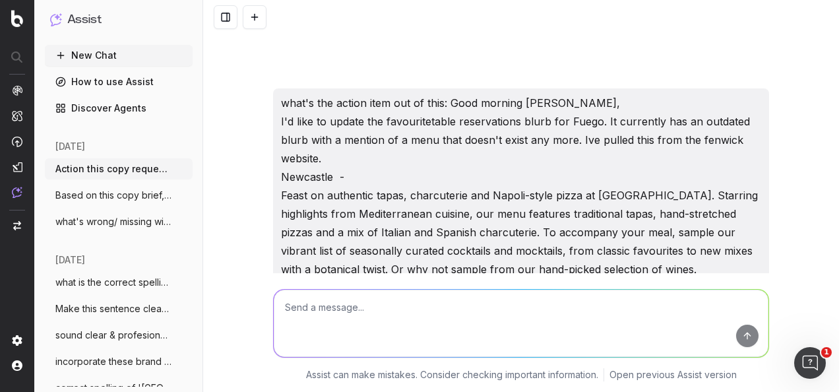
click at [495, 328] on textarea at bounding box center [521, 323] width 495 height 67
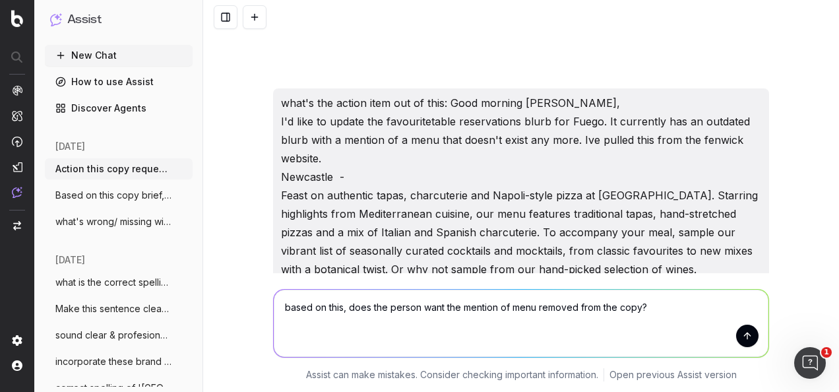
paste textarea "Good morning lucy, I'd like to update the favouritetable reservations blurb for…"
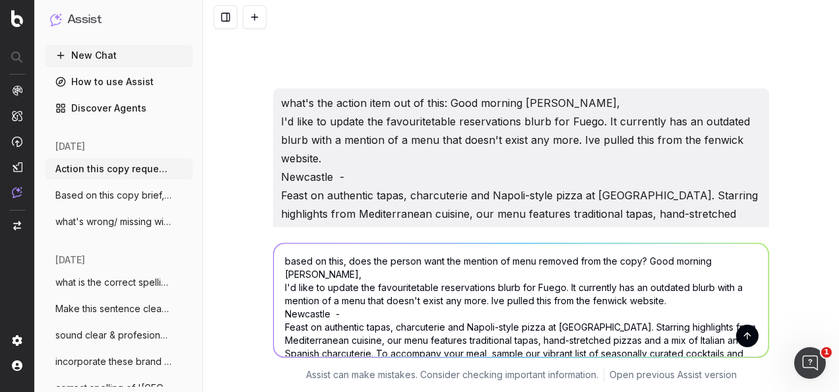
scroll to position [29, 0]
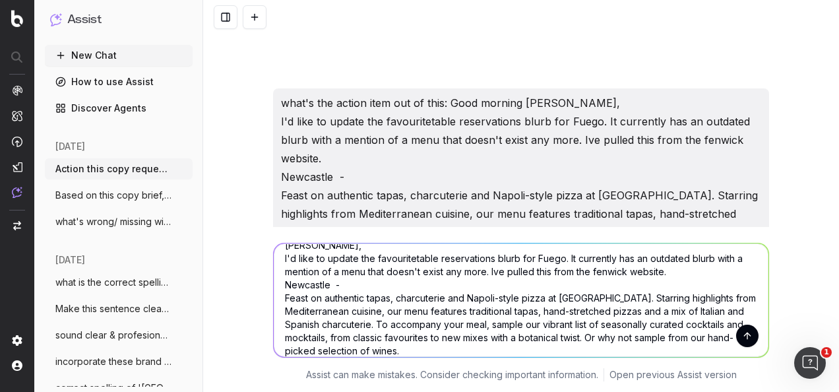
type textarea "based on this, does the person want the mention of menu removed from the copy? …"
click at [743, 335] on button "submit" at bounding box center [747, 336] width 22 height 22
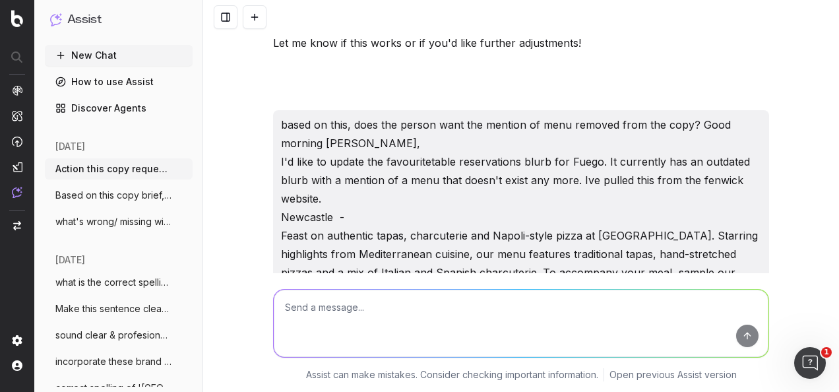
scroll to position [7867, 0]
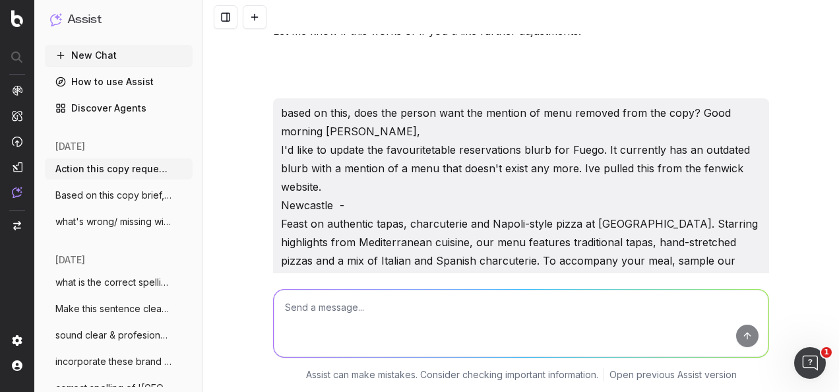
click at [369, 323] on textarea at bounding box center [521, 323] width 495 height 67
paste textarea "Hi Hayley, Thanks for this. I just wanted to check if you’re happy with all the…"
type textarea "make this copy clear: Hi Hayley, Thanks for this. I just wanted to check if you…"
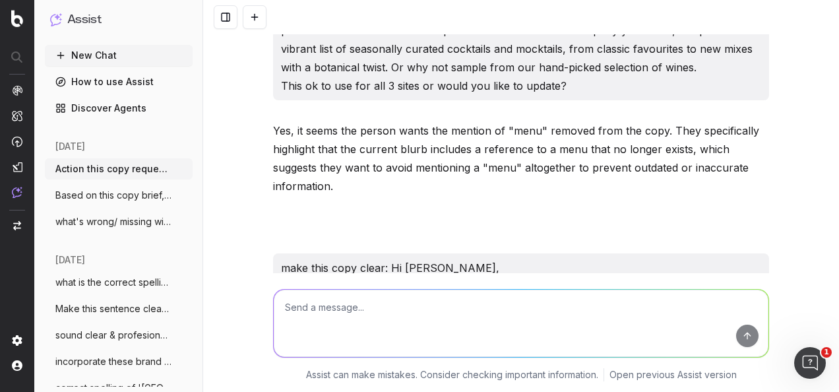
scroll to position [8245, 0]
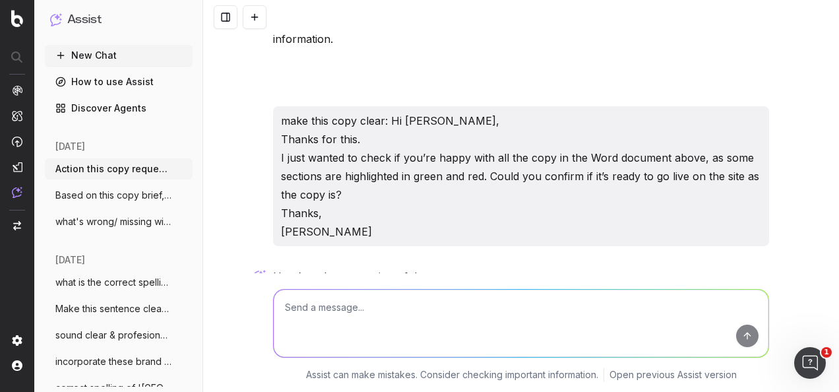
drag, startPoint x: 265, startPoint y: 125, endPoint x: 317, endPoint y: 268, distance: 152.1
drag, startPoint x: 317, startPoint y: 268, endPoint x: 287, endPoint y: 122, distance: 148.8
copy div "Hi Hayley, Thanks for this. I just wanted to check if you’re happy with all the…"
click at [369, 318] on textarea at bounding box center [521, 323] width 495 height 67
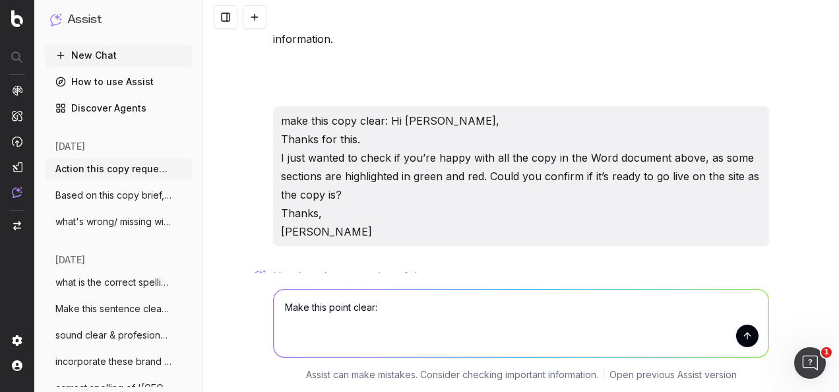
paste textarea "Hi Hayley, Thanks for this. I just wanted to check if you’re happy with all the…"
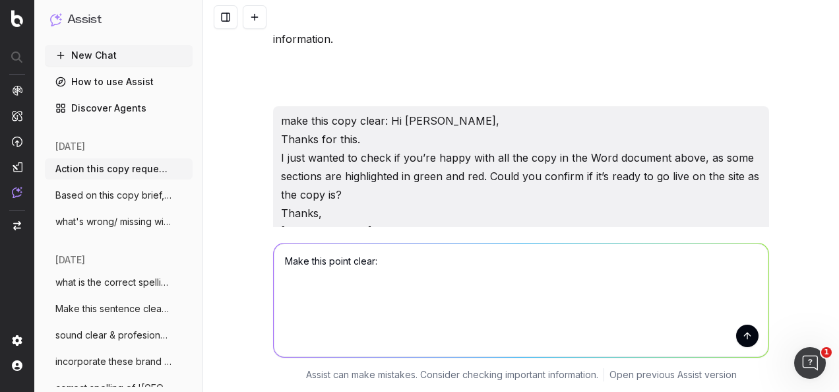
type textarea "Make this point clear: Hi Hayley, Thanks for this. I just wanted to check if yo…"
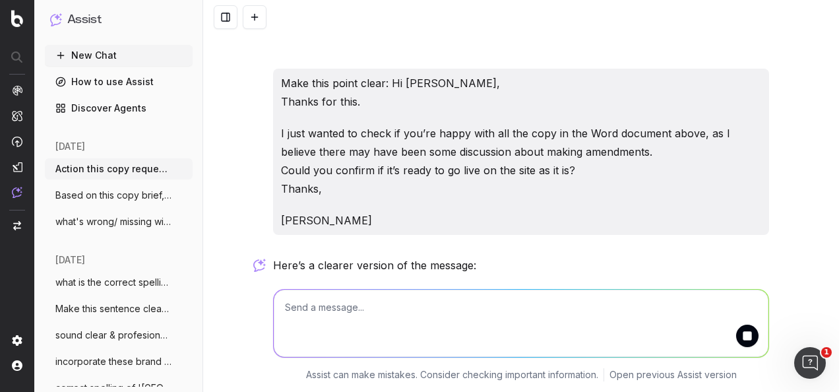
scroll to position [8875, 0]
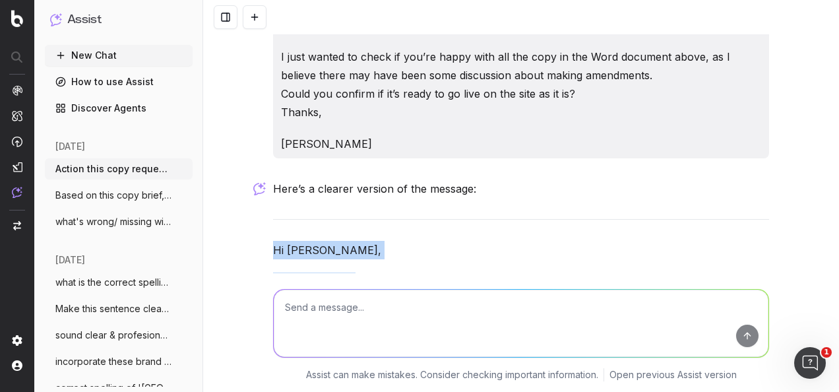
drag, startPoint x: 263, startPoint y: 38, endPoint x: 316, endPoint y: 196, distance: 166.3
drag, startPoint x: 316, startPoint y: 196, endPoint x: 288, endPoint y: 65, distance: 134.3
click at [327, 317] on textarea at bounding box center [521, 323] width 495 height 67
paste textarea "Hi Alex, hope all is going well in Newcastle. Just a quick note — I believe tod…"
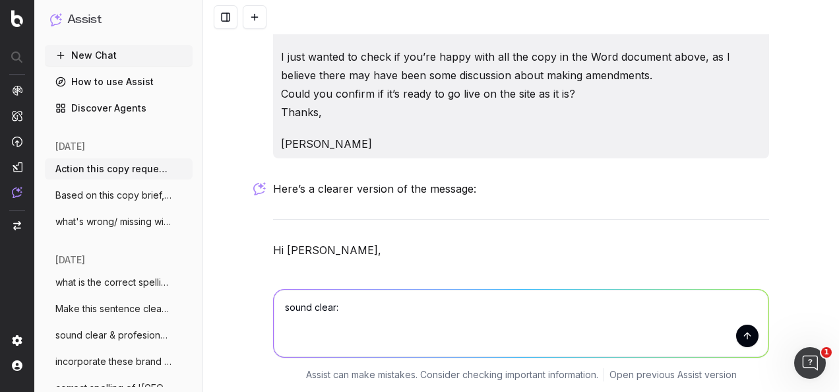
type textarea "sound clear: Hi Alex, hope all is going well in Newcastle. Just a quick note — …"
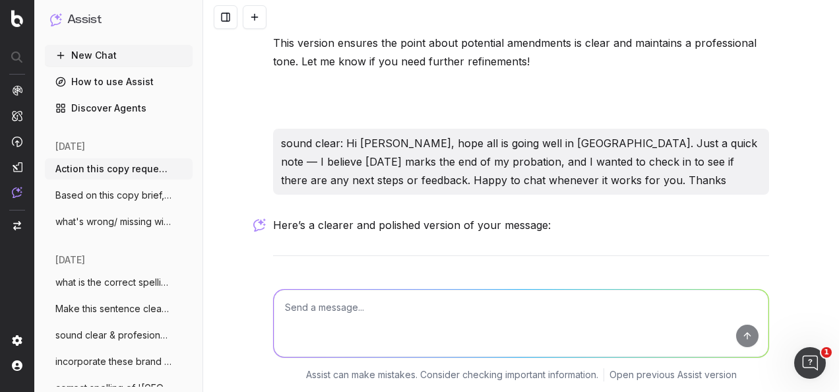
scroll to position [9266, 0]
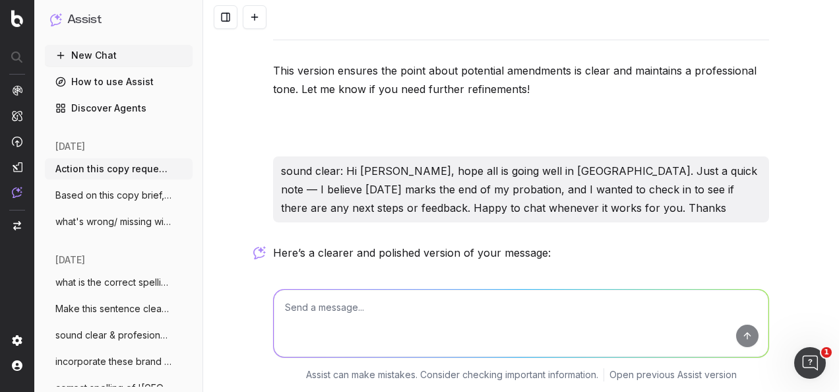
drag, startPoint x: 266, startPoint y: 95, endPoint x: 342, endPoint y: 199, distance: 128.8
drag, startPoint x: 342, startPoint y: 199, endPoint x: 346, endPoint y: 172, distance: 26.6
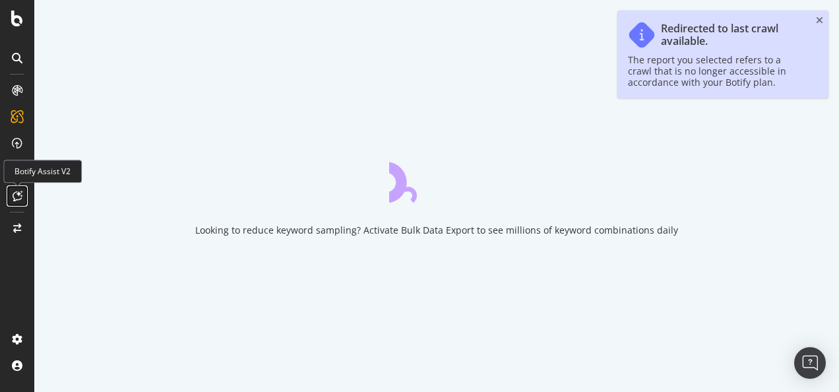
click at [14, 193] on icon at bounding box center [18, 196] width 10 height 11
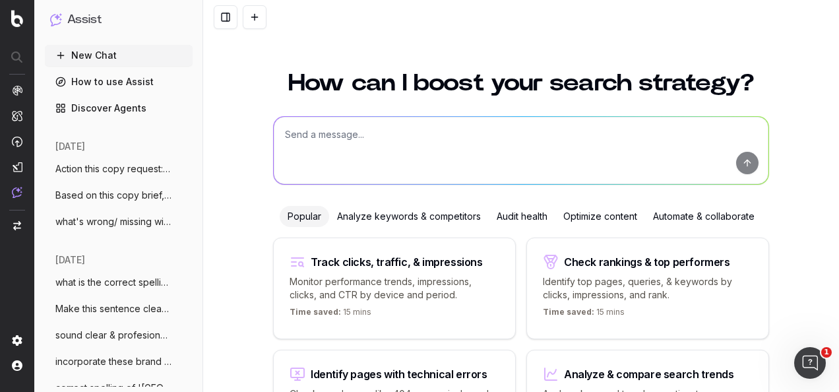
click at [327, 137] on textarea at bounding box center [521, 150] width 495 height 67
paste textarea "Hi Becky, I've also written the copy in a seperate Word document - just sharing…"
type textarea "sound clear: Hi Becky, I've also written the copy in a seperate Word document -…"
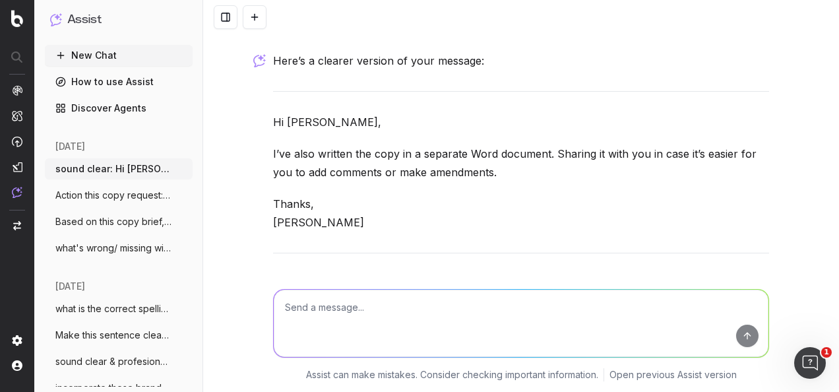
scroll to position [183, 0]
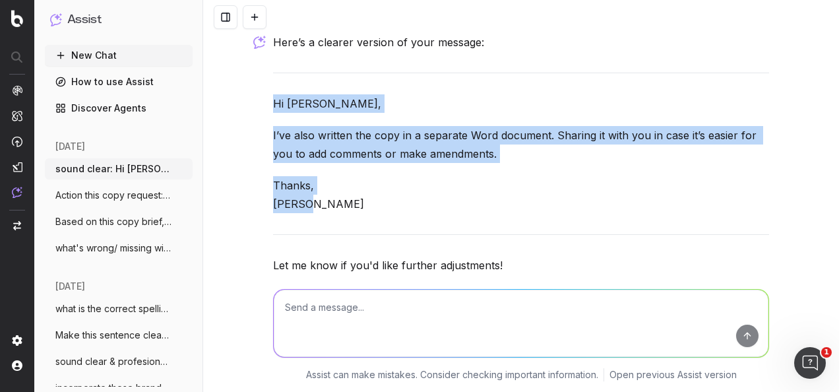
drag, startPoint x: 299, startPoint y: 208, endPoint x: 268, endPoint y: 99, distance: 113.8
click at [273, 99] on div "Here’s a clearer version of your message: Hi Becky, I’ve also written the copy …" at bounding box center [521, 182] width 496 height 299
drag, startPoint x: 268, startPoint y: 99, endPoint x: 276, endPoint y: 102, distance: 7.7
copy div "Hi Becky, I’ve also written the copy in a separate Word document. Sharing it wi…"
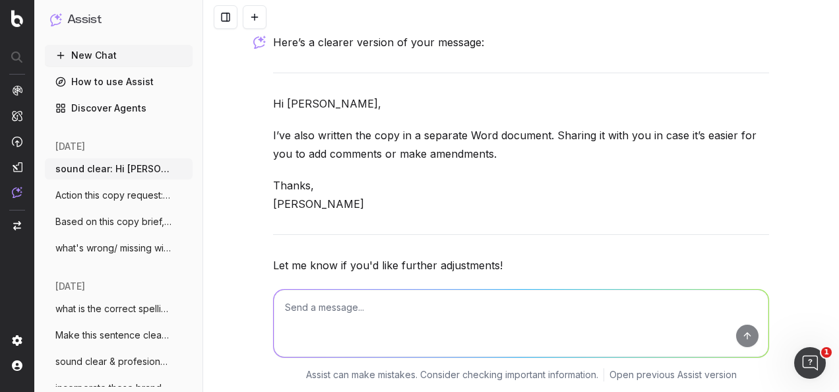
click at [404, 316] on textarea at bounding box center [521, 323] width 495 height 67
paste textarea "No skipping on the most important meal of the day as Breakfast with Santa retur…"
type textarea "re-write in fenwick tone of voice: No skipping on the most important meal of th…"
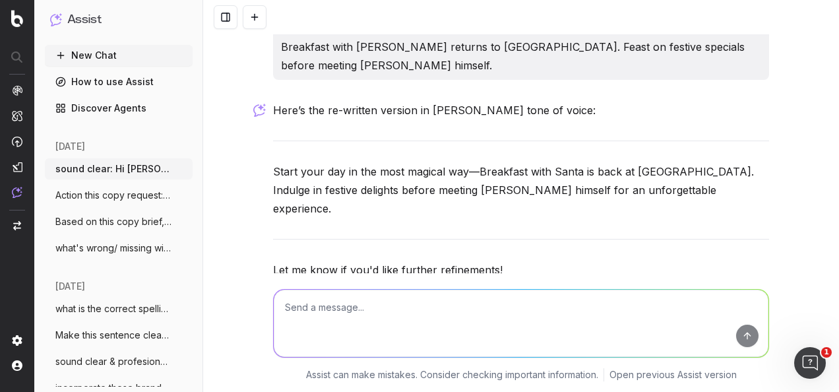
scroll to position [570, 0]
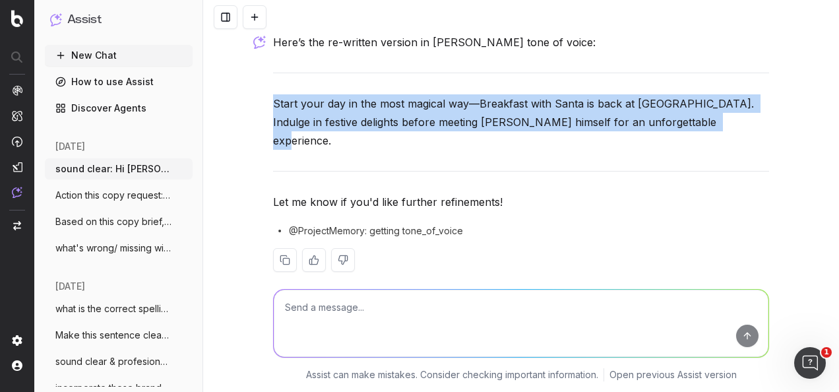
drag, startPoint x: 671, startPoint y: 119, endPoint x: 269, endPoint y: 98, distance: 402.3
click at [273, 98] on p "Start your day in the most magical way—Breakfast with Santa is back at Fenwick …" at bounding box center [521, 121] width 496 height 55
drag, startPoint x: 269, startPoint y: 98, endPoint x: 307, endPoint y: 105, distance: 38.9
copy p "Start your day in the most magical way—Breakfast with Santa is back at Fenwick …"
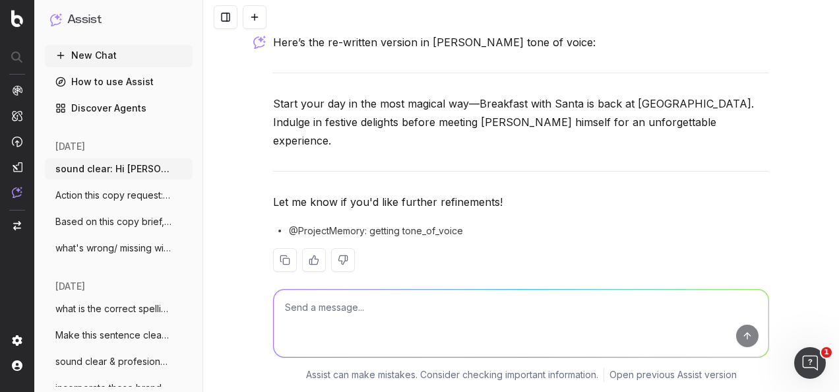
click at [457, 313] on textarea at bounding box center [521, 323] width 495 height 67
paste textarea "Hi Hayley, no problem - please see attached both copy documents without any cop…"
type textarea "sound clear & professional: Hi Hayley, no problem - please see attached both co…"
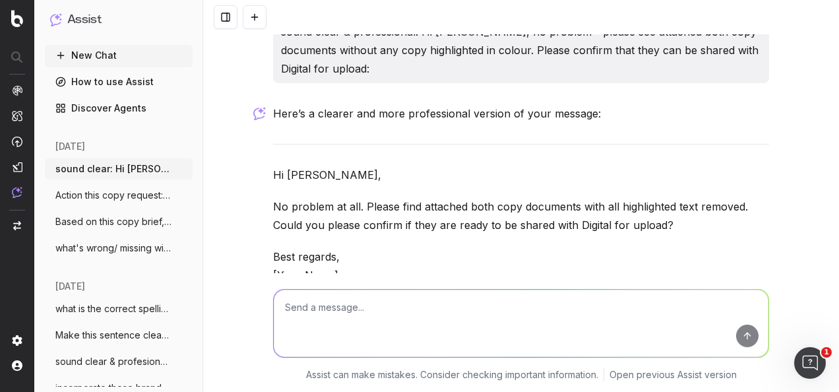
scroll to position [866, 0]
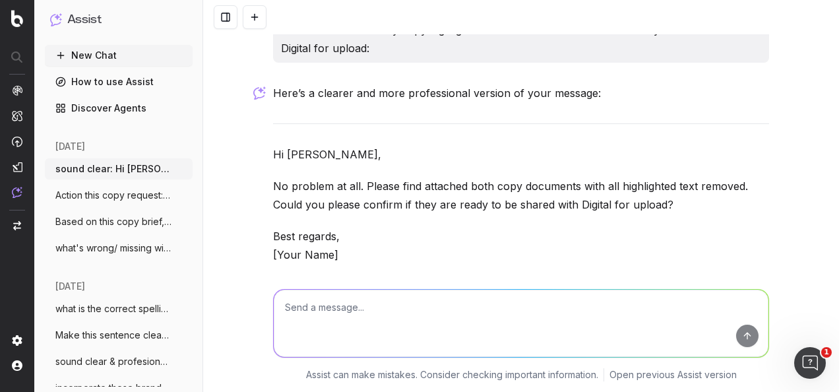
drag, startPoint x: 270, startPoint y: 132, endPoint x: 683, endPoint y: 187, distance: 416.6
click at [683, 187] on div "Here’s a clearer and more professional version of your message: Hi Hayley, No p…" at bounding box center [521, 233] width 496 height 299
drag, startPoint x: 683, startPoint y: 187, endPoint x: 593, endPoint y: 173, distance: 91.4
copy div "Hi Hayley, No problem at all. Please find attached both copy documents with all…"
paste textarea "Hi Hayley, no problem. Please find attached both copy documents with all highli…"
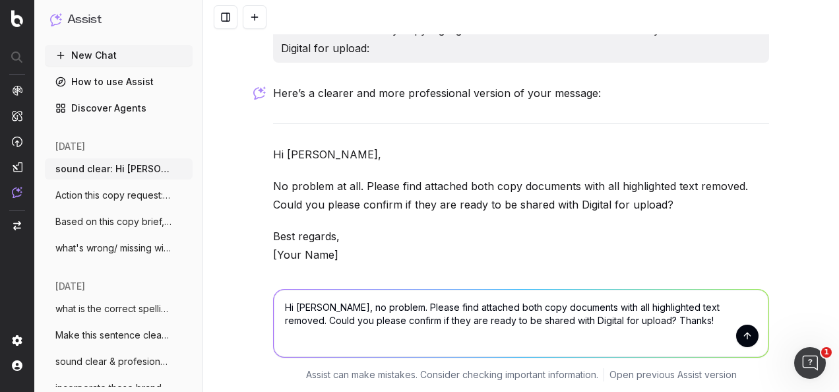
drag, startPoint x: 590, startPoint y: 305, endPoint x: 710, endPoint y: 306, distance: 120.1
click at [710, 306] on textarea "Hi Hayley, no problem. Please find attached both copy documents with all highli…" at bounding box center [521, 323] width 495 height 67
type textarea "Hi Hayley, no problem. Please find attached both copy documents without any hig…"
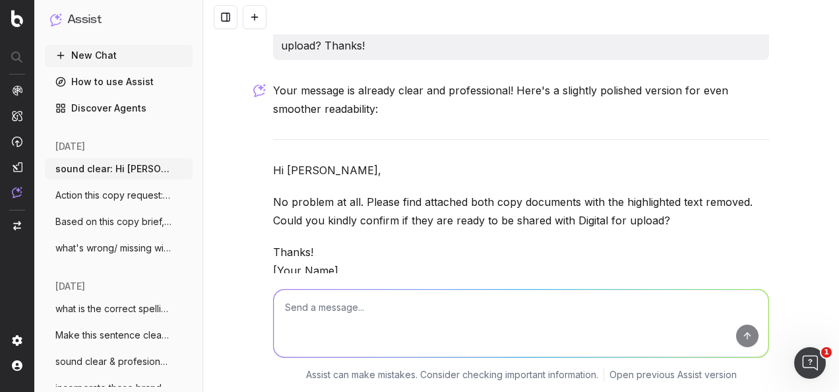
scroll to position [1268, 0]
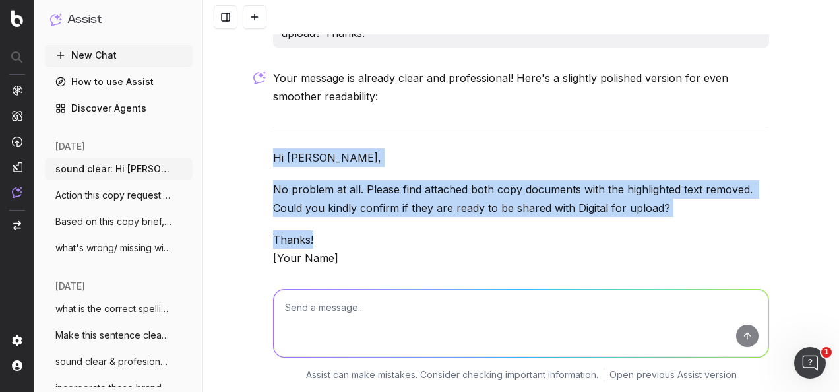
drag, startPoint x: 267, startPoint y: 113, endPoint x: 349, endPoint y: 199, distance: 118.5
drag, startPoint x: 349, startPoint y: 199, endPoint x: 330, endPoint y: 169, distance: 35.9
copy div "Hi Hayley, No problem at all. Please find attached both copy documents with the…"
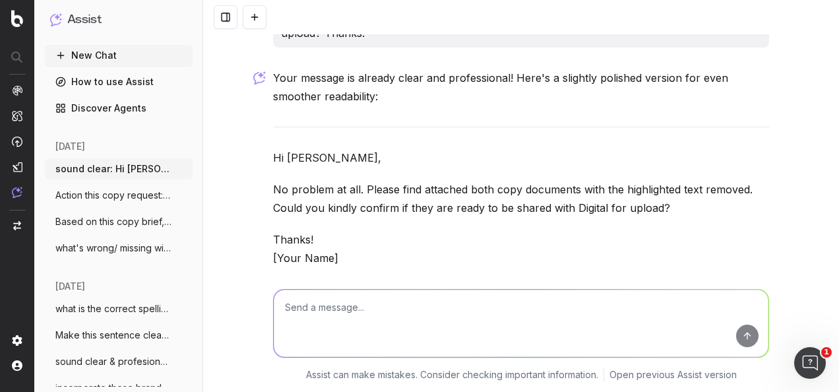
click at [384, 310] on textarea at bounding box center [521, 323] width 495 height 67
paste textarea "Hi Hayley, No problem at all. Please find attached both copy documents with the…"
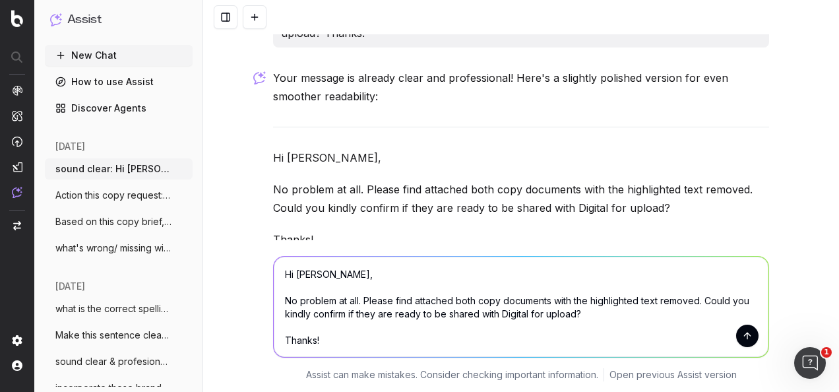
drag, startPoint x: 570, startPoint y: 298, endPoint x: 697, endPoint y: 296, distance: 127.3
click at [697, 296] on textarea "Hi Hayley, No problem at all. Please find attached both copy documents with the…" at bounding box center [521, 307] width 495 height 100
type textarea "Hi Hayley, No problem at all. Please find attached both copy documents without …"
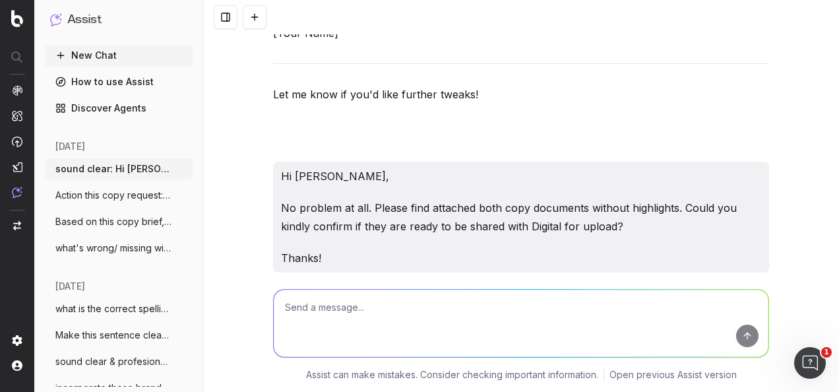
scroll to position [1792, 0]
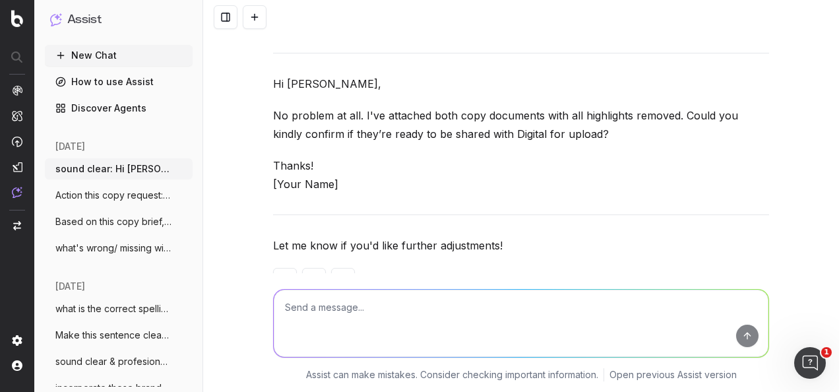
drag, startPoint x: 267, startPoint y: 41, endPoint x: 592, endPoint y: 96, distance: 330.6
drag, startPoint x: 592, startPoint y: 96, endPoint x: 511, endPoint y: 83, distance: 82.2
copy div "Hi Hayley, No problem at all. I've attached both copy documents with all highli…"
click at [414, 317] on textarea at bounding box center [521, 323] width 495 height 67
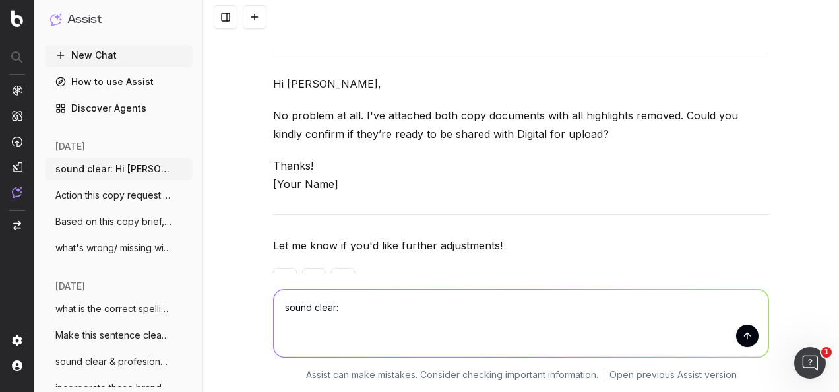
paste textarea "Hi Hayley, no problem. I've attached both copy documents with no highlighted te…"
type textarea "sound clear: Hi Hayley, no problem. I've attached both copy documents with no h…"
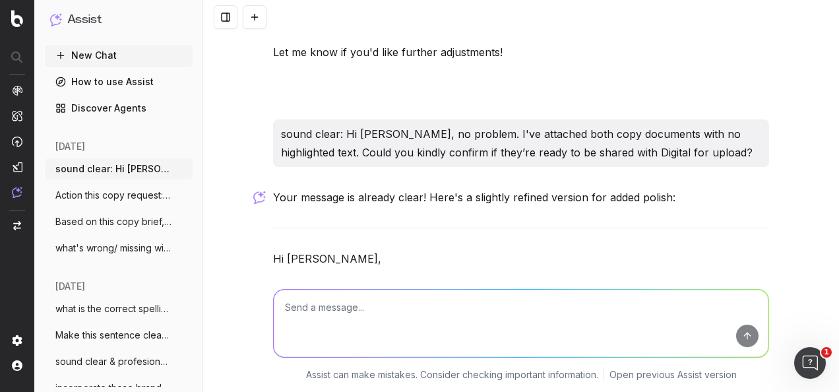
scroll to position [2110, 0]
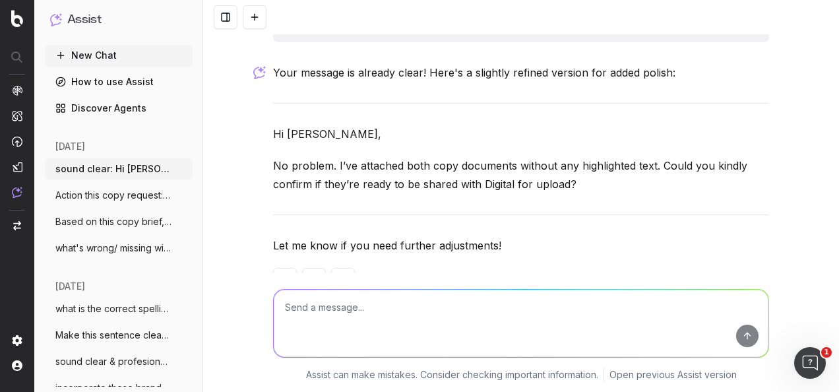
drag, startPoint x: 575, startPoint y: 150, endPoint x: 237, endPoint y: 92, distance: 342.7
click at [237, 92] on div "sound clear: Hi Becky, I've also written the copy in a seperate Word document -…" at bounding box center [521, 196] width 636 height 392
drag, startPoint x: 237, startPoint y: 92, endPoint x: 303, endPoint y: 93, distance: 66.0
copy div "Hi Hayley, No problem. I’ve attached both copy documents without any highlighte…"
